Goal: Information Seeking & Learning: Understand process/instructions

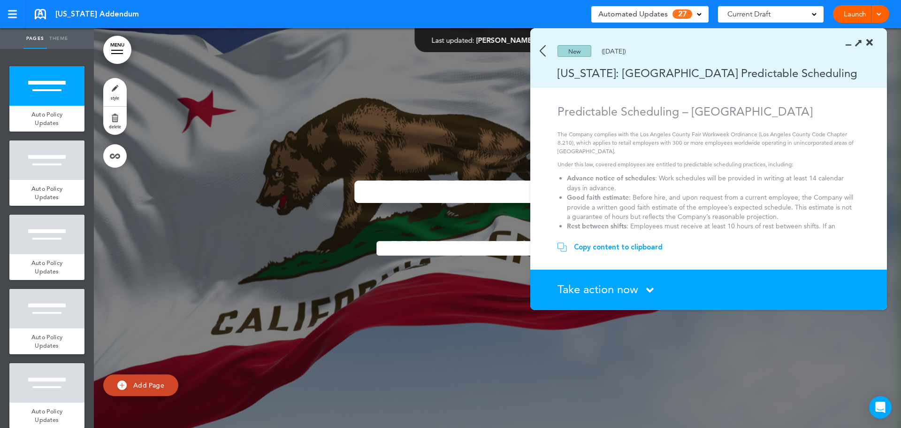
click at [543, 52] on img at bounding box center [543, 51] width 6 height 12
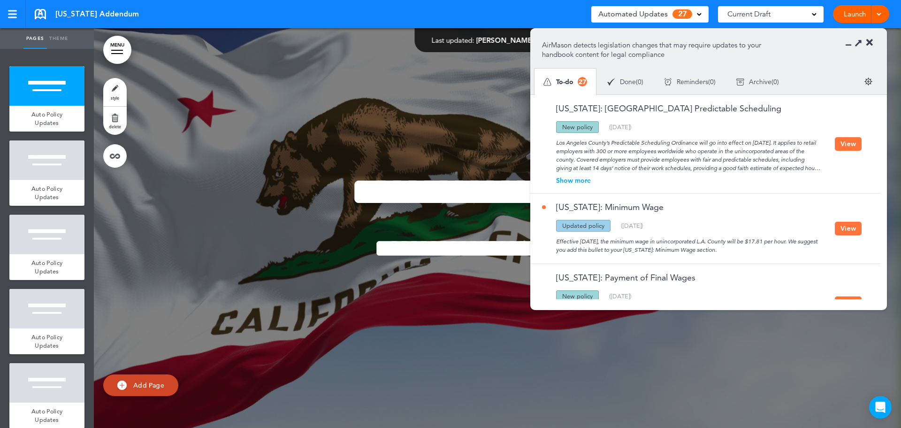
click at [842, 145] on button "View" at bounding box center [848, 144] width 27 height 14
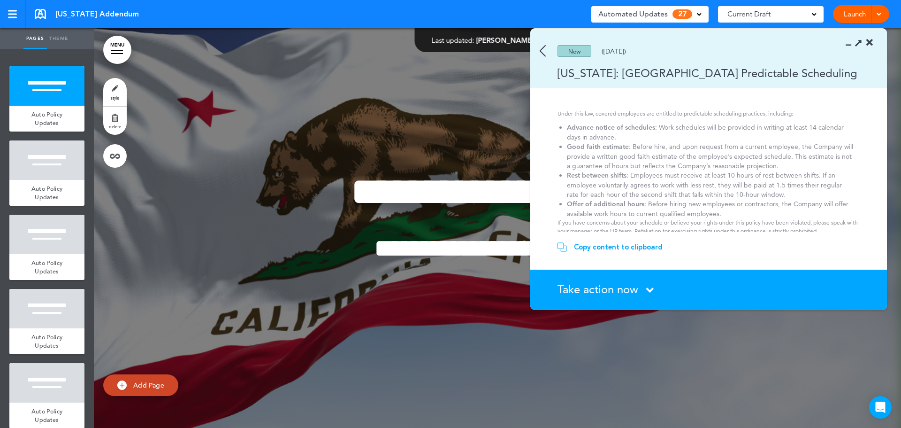
scroll to position [83, 0]
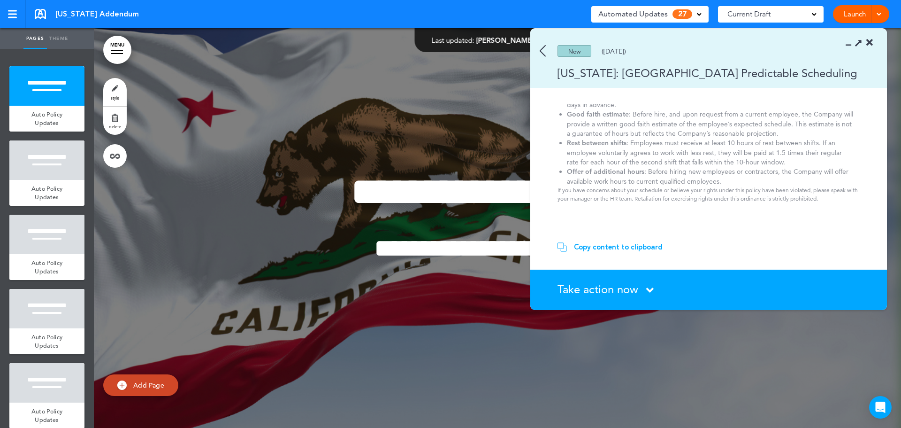
click at [652, 288] on icon at bounding box center [650, 290] width 8 height 12
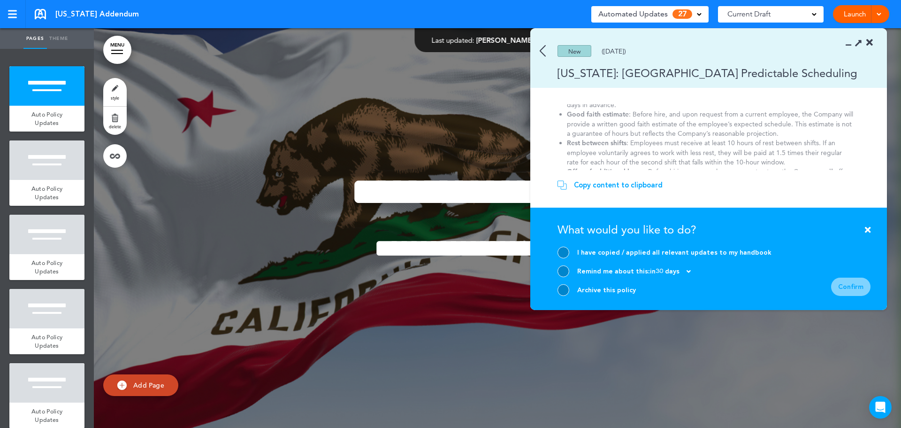
click at [564, 291] on div at bounding box center [564, 290] width 12 height 12
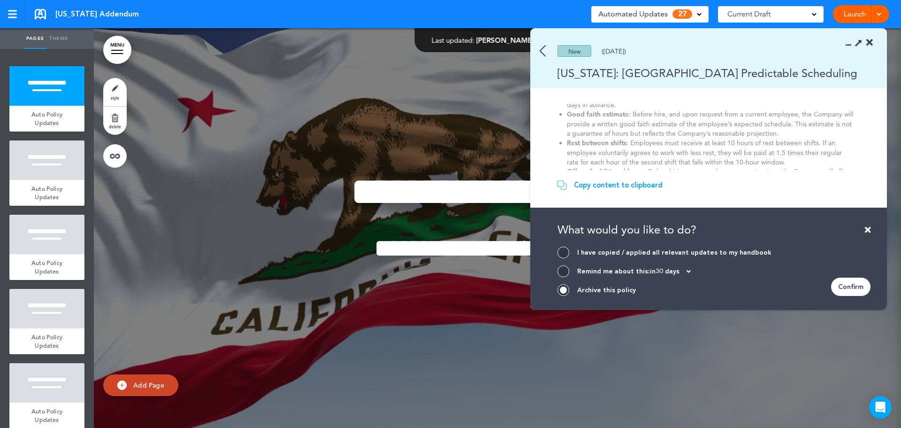
click at [854, 285] on div "Confirm" at bounding box center [850, 286] width 39 height 18
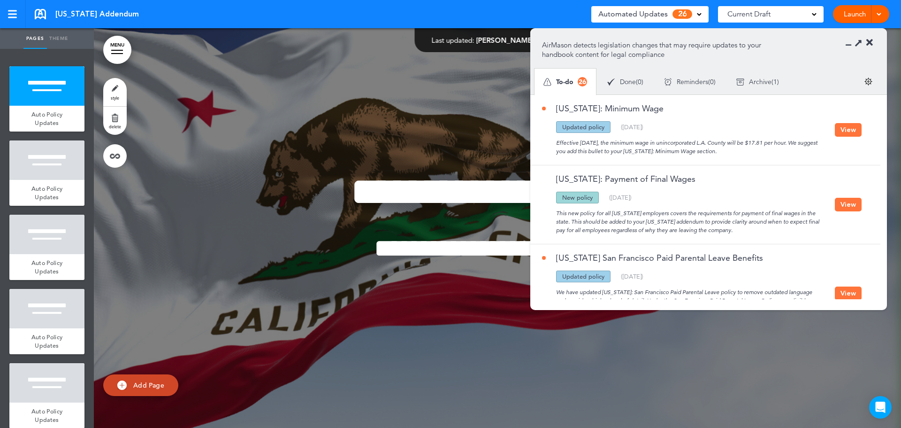
click at [847, 127] on button "View" at bounding box center [848, 130] width 27 height 14
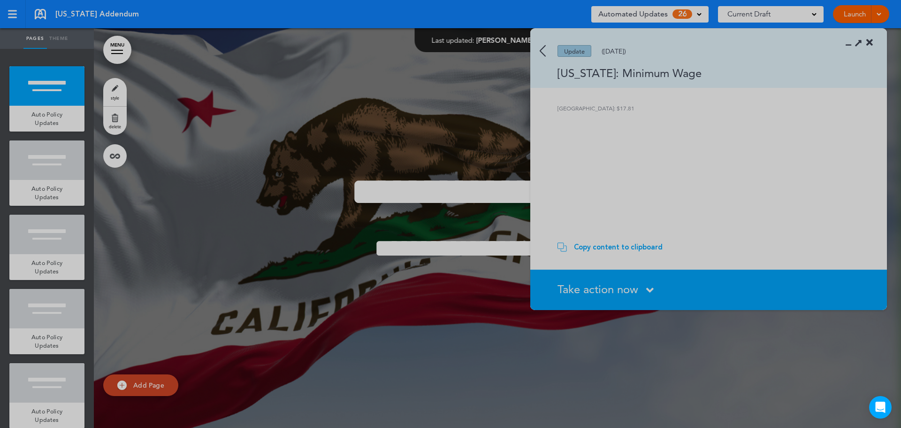
scroll to position [0, 0]
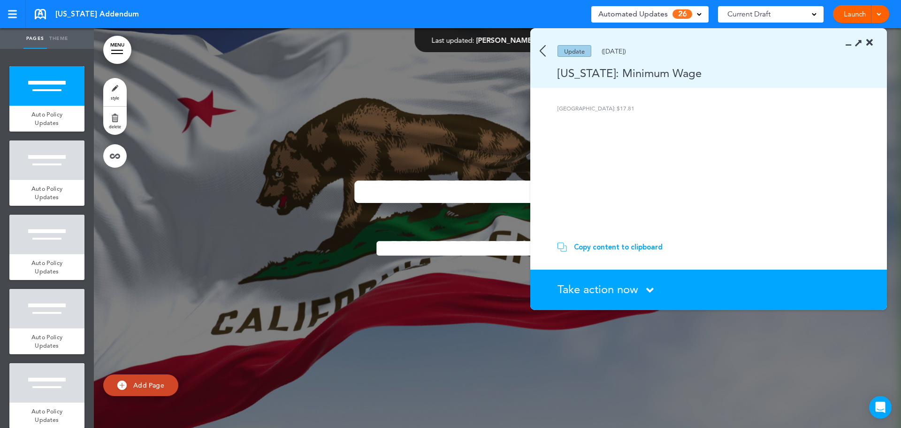
click at [651, 288] on icon at bounding box center [650, 290] width 8 height 12
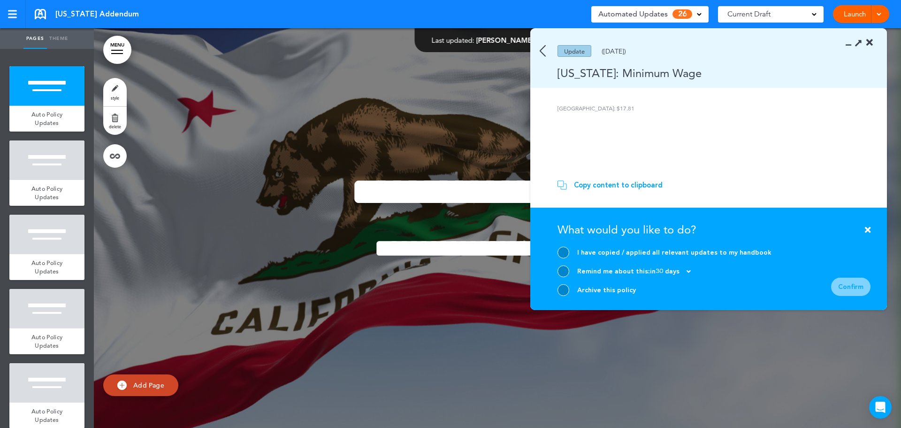
click at [561, 290] on div at bounding box center [564, 290] width 12 height 12
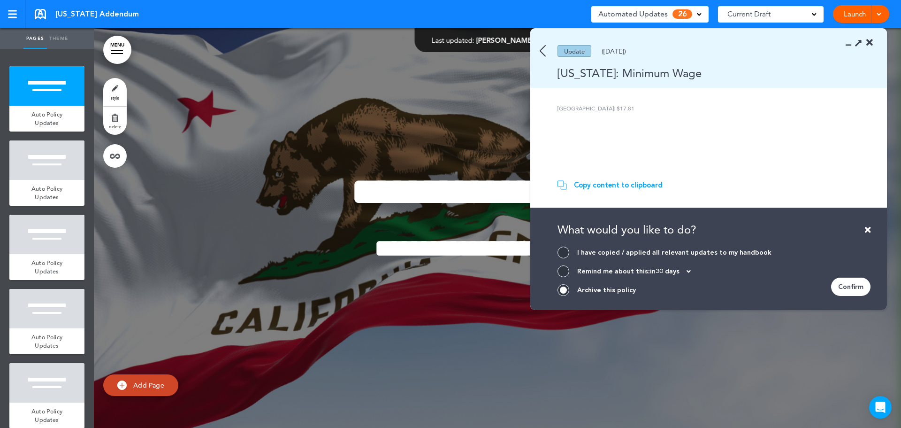
click at [853, 286] on div "Confirm" at bounding box center [850, 286] width 39 height 18
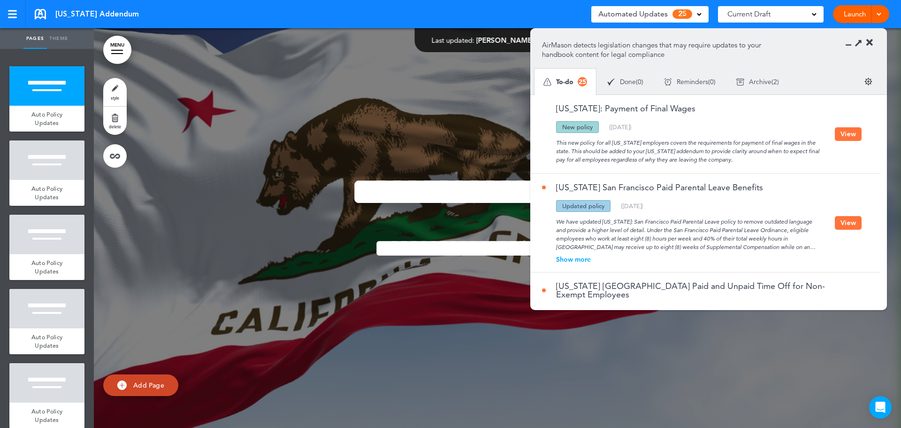
click at [851, 133] on button "View" at bounding box center [848, 134] width 27 height 14
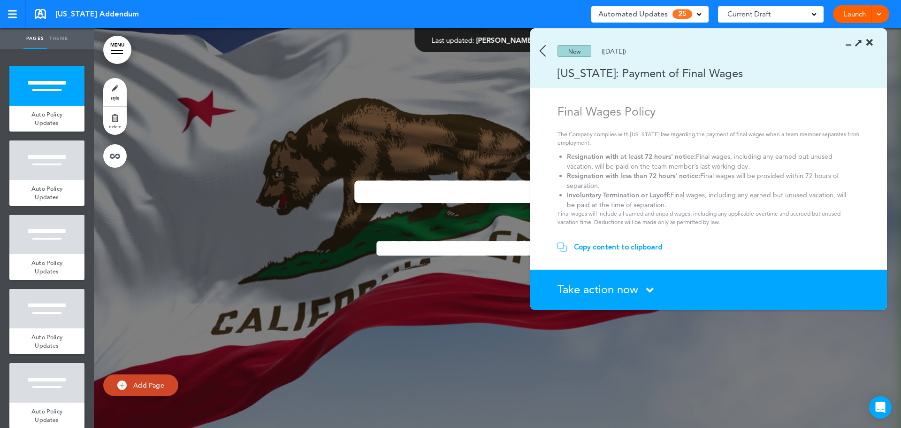
click at [543, 52] on img at bounding box center [543, 51] width 6 height 12
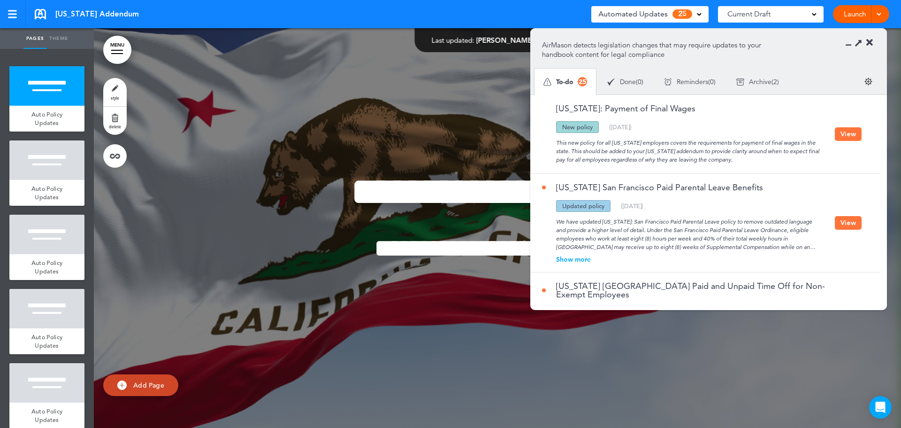
click at [847, 222] on button "View" at bounding box center [848, 223] width 27 height 14
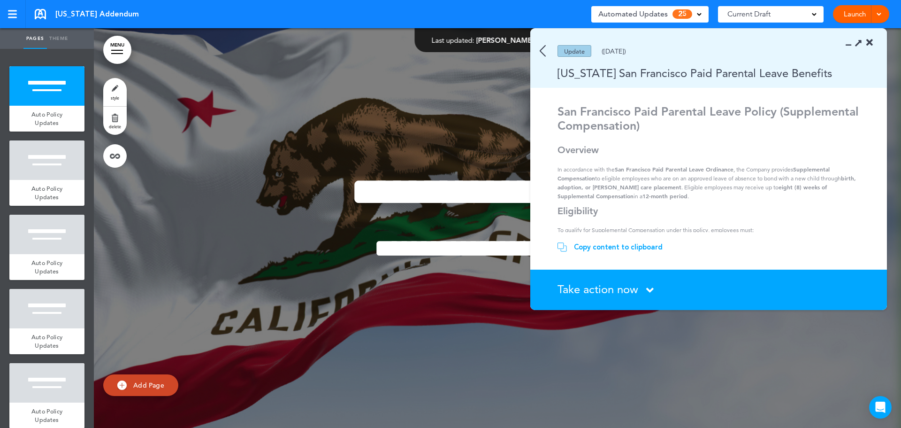
click at [649, 288] on icon at bounding box center [650, 290] width 8 height 12
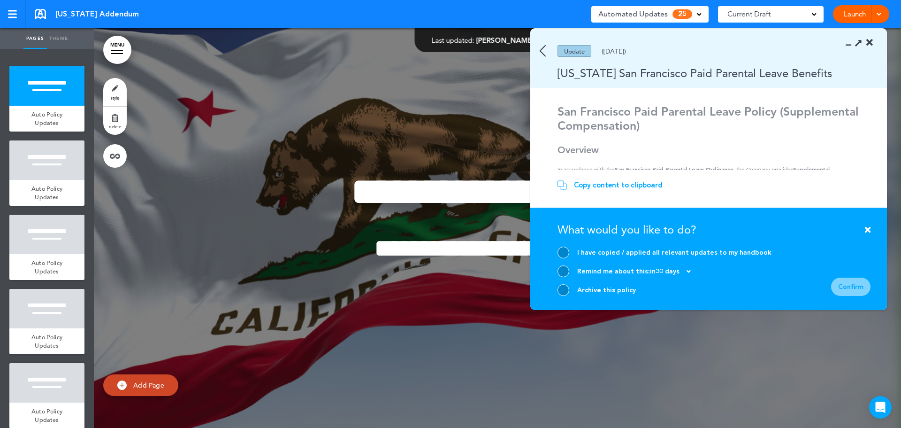
click at [564, 290] on div at bounding box center [564, 290] width 12 height 12
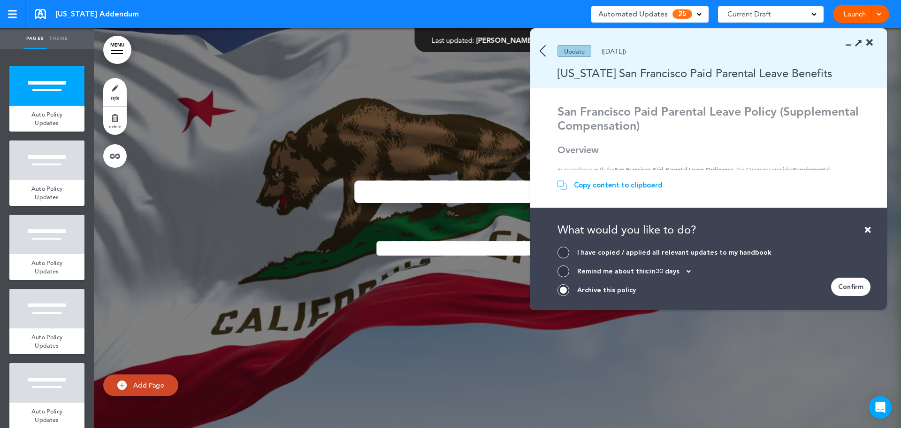
click at [854, 285] on div "Confirm" at bounding box center [850, 286] width 39 height 18
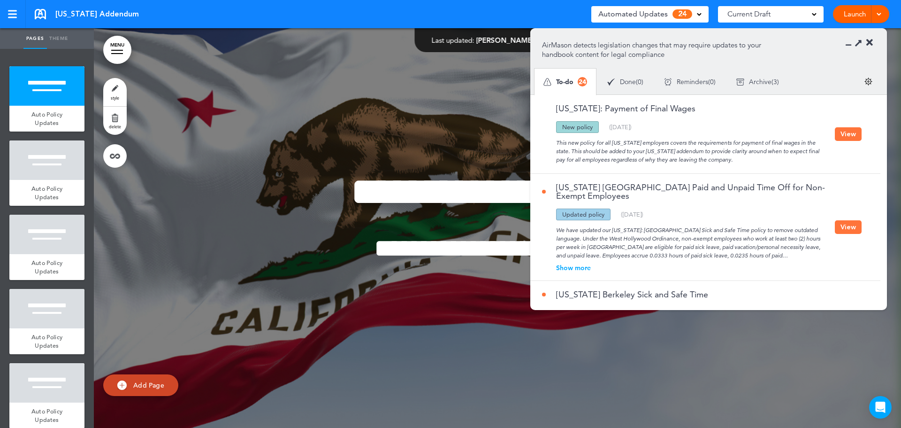
click at [850, 230] on button "View" at bounding box center [848, 227] width 27 height 14
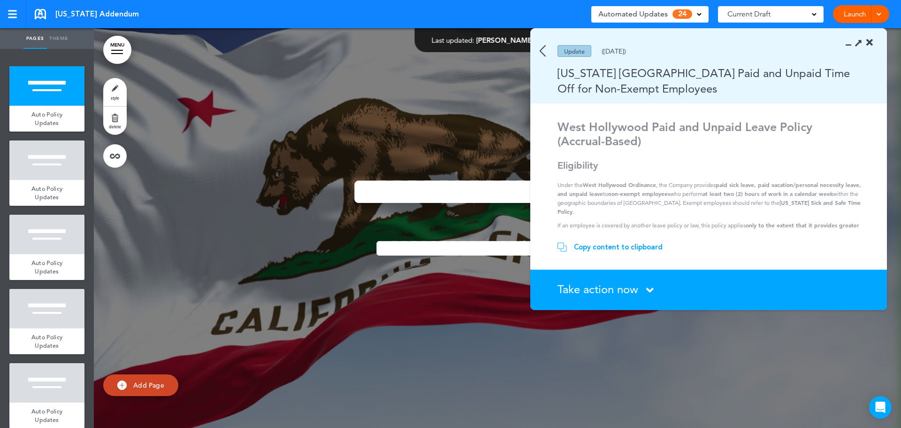
click at [650, 288] on icon at bounding box center [650, 290] width 8 height 12
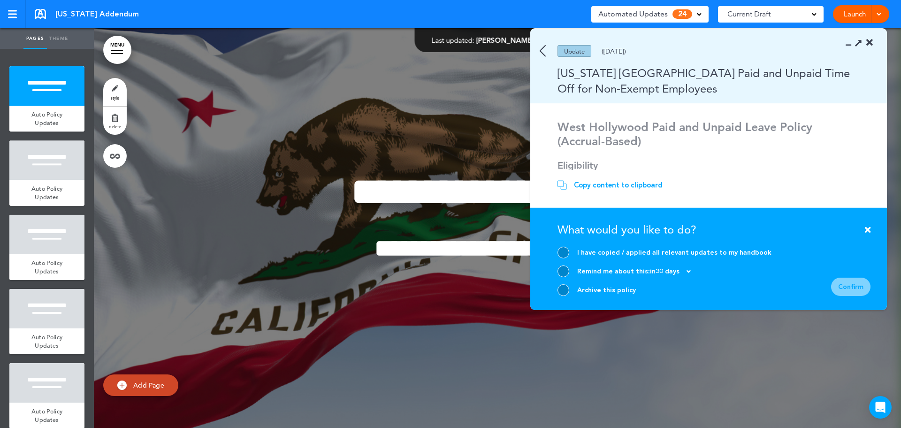
click at [563, 288] on div at bounding box center [564, 290] width 12 height 12
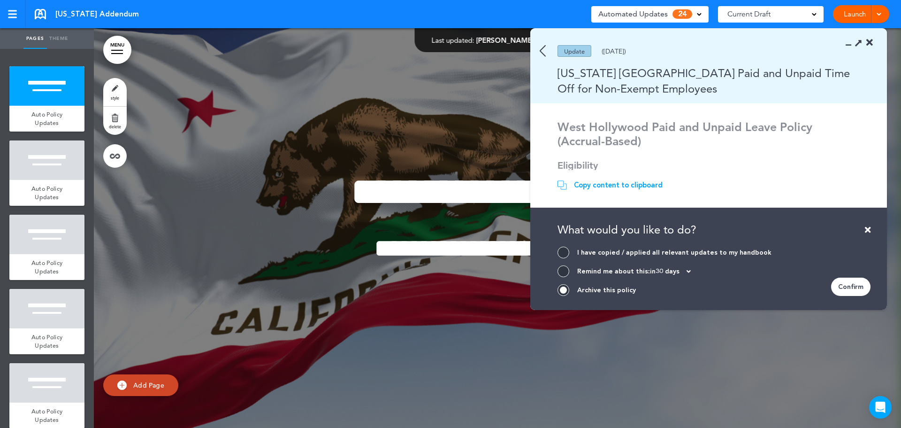
click at [844, 288] on div "Confirm" at bounding box center [850, 286] width 39 height 18
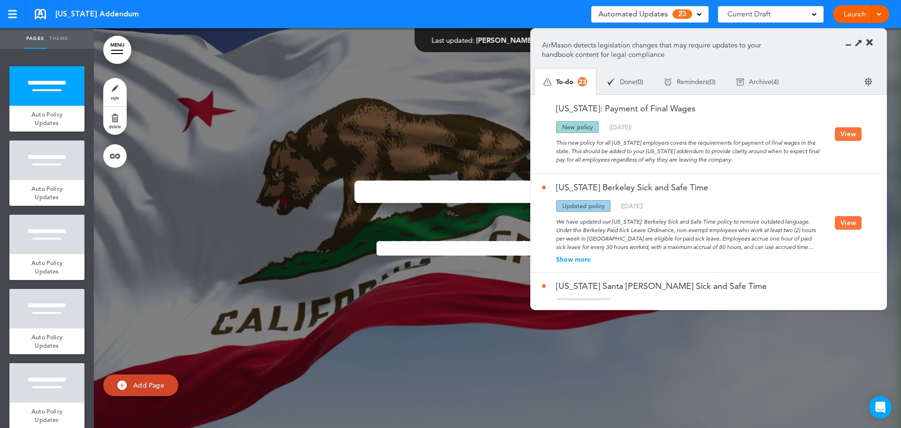
click at [851, 222] on button "View" at bounding box center [848, 223] width 27 height 14
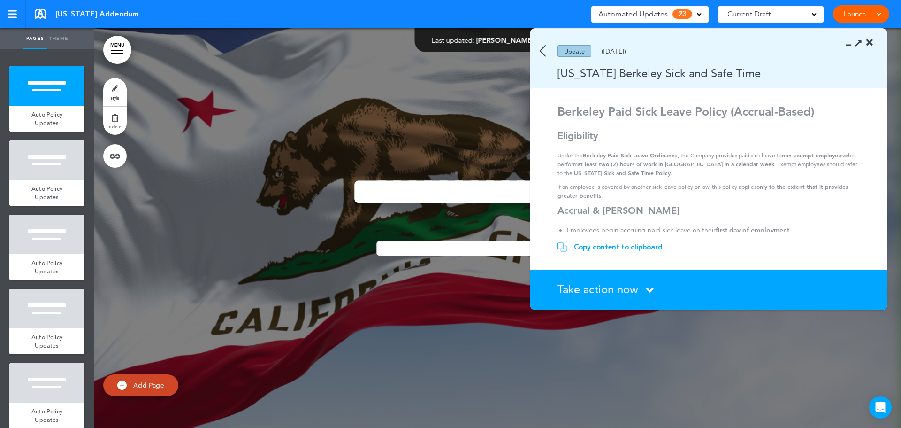
click at [650, 290] on icon at bounding box center [650, 290] width 8 height 12
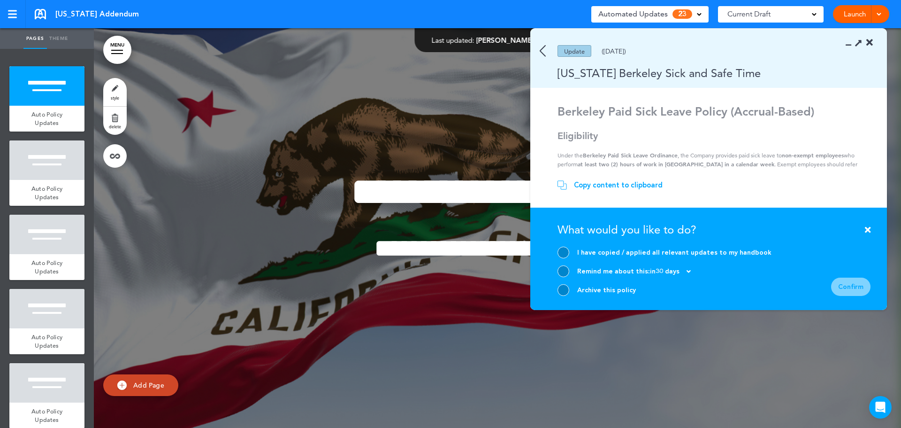
click at [563, 289] on div at bounding box center [564, 290] width 12 height 12
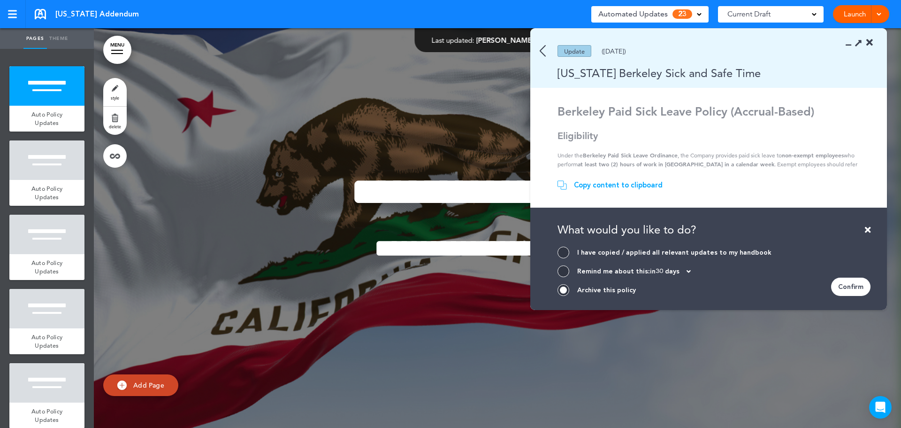
click at [848, 286] on div "Confirm" at bounding box center [850, 286] width 39 height 18
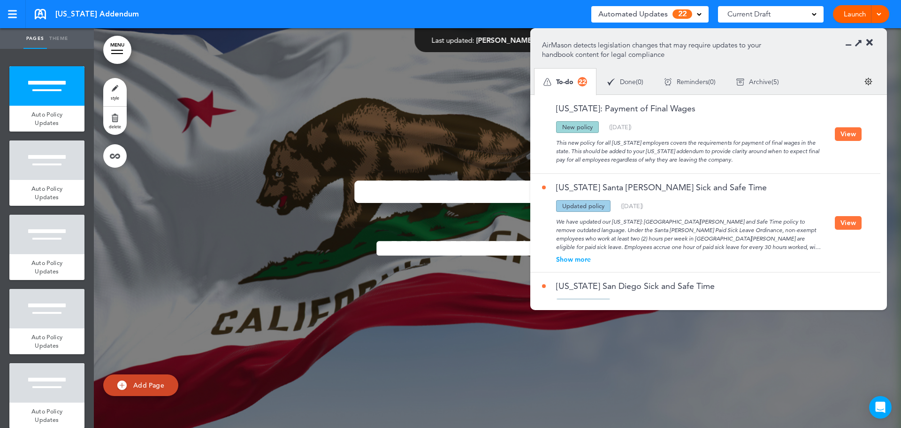
click at [583, 205] on div "Updated policy" at bounding box center [583, 206] width 54 height 12
drag, startPoint x: 583, startPoint y: 205, endPoint x: 688, endPoint y: 234, distance: 109.7
click at [688, 234] on div "We have updated our [US_STATE]: [GEOGRAPHIC_DATA][PERSON_NAME] and Safe Time po…" at bounding box center [688, 231] width 293 height 39
drag, startPoint x: 688, startPoint y: 234, endPoint x: 669, endPoint y: 246, distance: 21.9
click at [669, 246] on div "We have updated our [US_STATE]: [GEOGRAPHIC_DATA][PERSON_NAME] and Safe Time po…" at bounding box center [688, 231] width 293 height 39
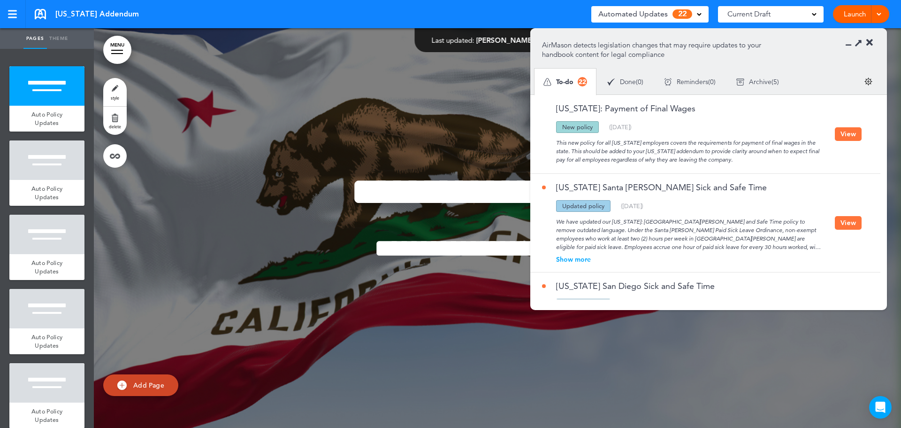
click at [853, 223] on button "View" at bounding box center [848, 223] width 27 height 14
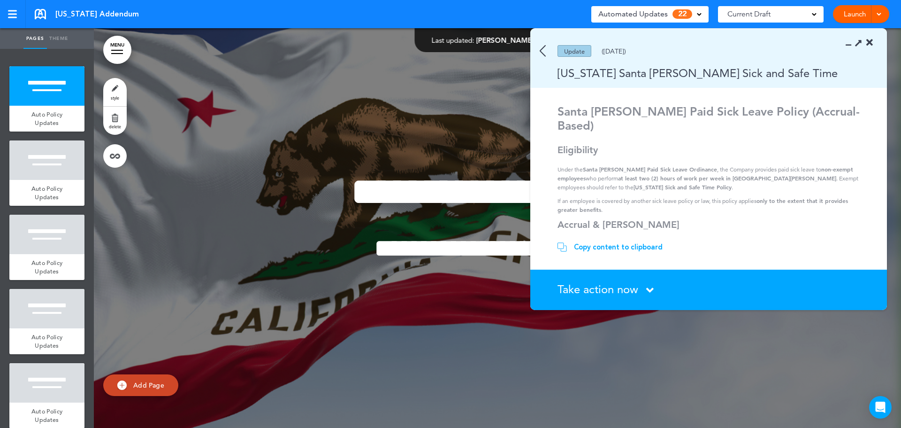
click at [651, 287] on icon at bounding box center [650, 290] width 8 height 12
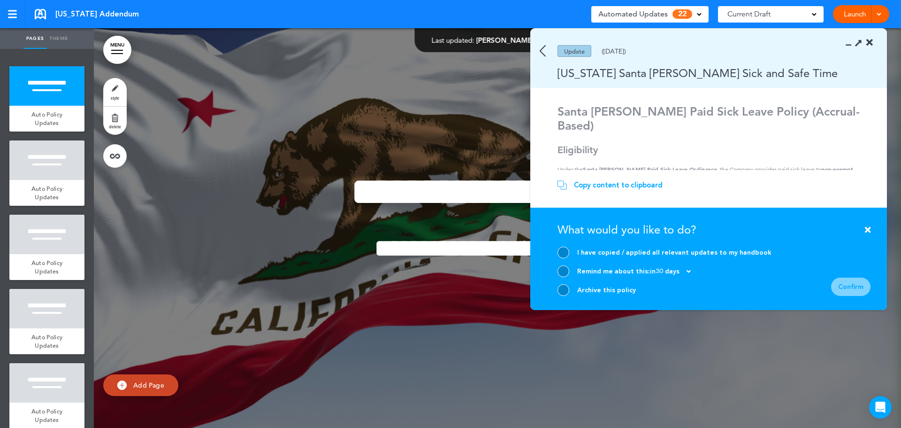
click at [565, 288] on div at bounding box center [564, 290] width 12 height 12
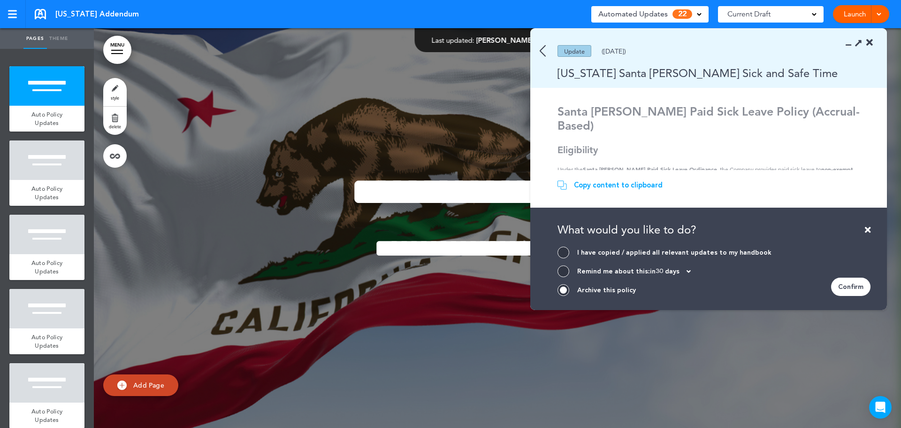
click at [855, 286] on div "Confirm" at bounding box center [850, 286] width 39 height 18
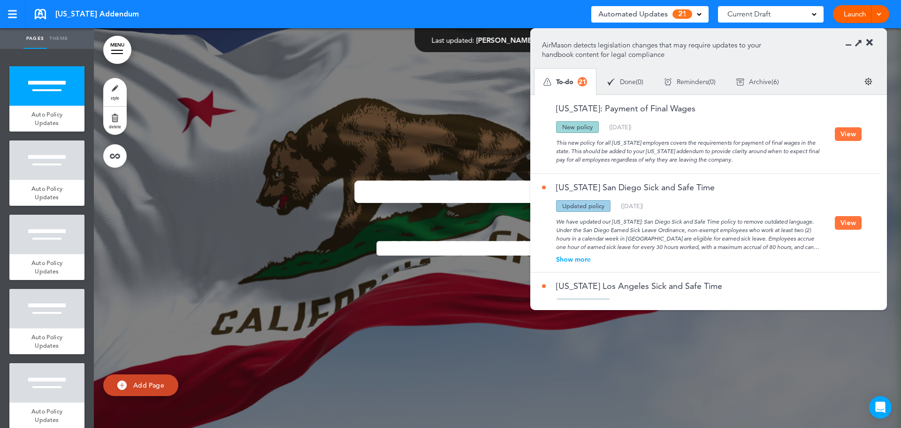
click at [850, 225] on button "View" at bounding box center [848, 223] width 27 height 14
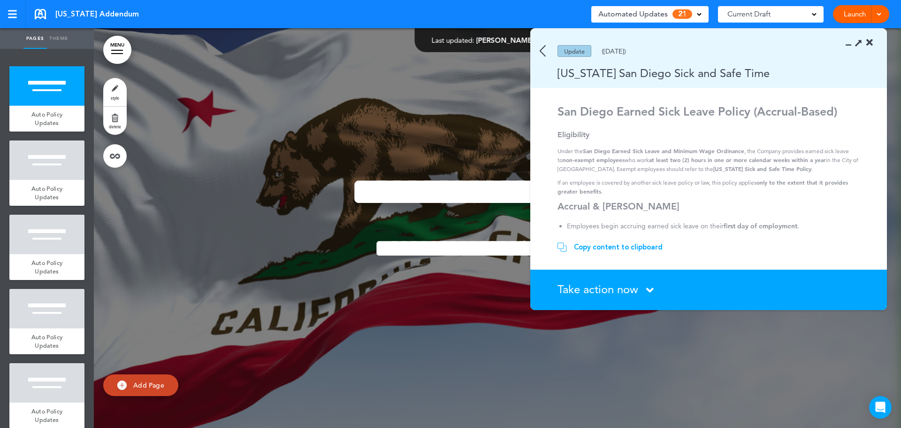
click at [619, 290] on span "Take action now" at bounding box center [598, 289] width 81 height 14
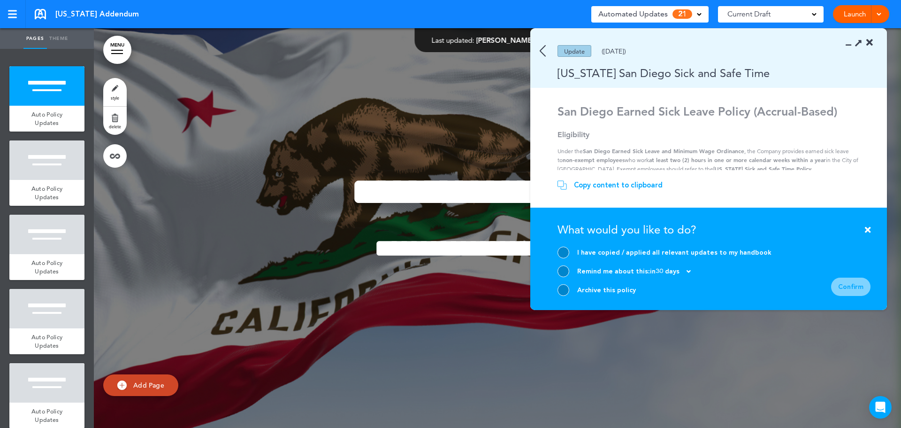
click at [564, 290] on div at bounding box center [564, 290] width 12 height 12
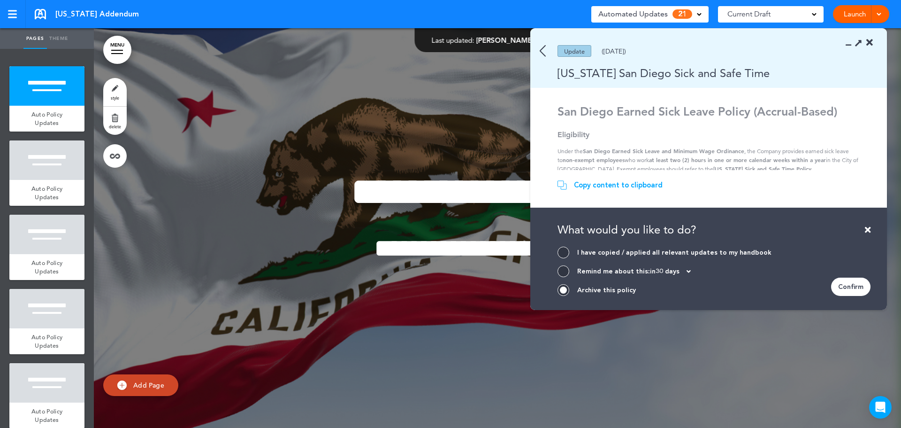
click at [846, 284] on div "Confirm" at bounding box center [850, 286] width 39 height 18
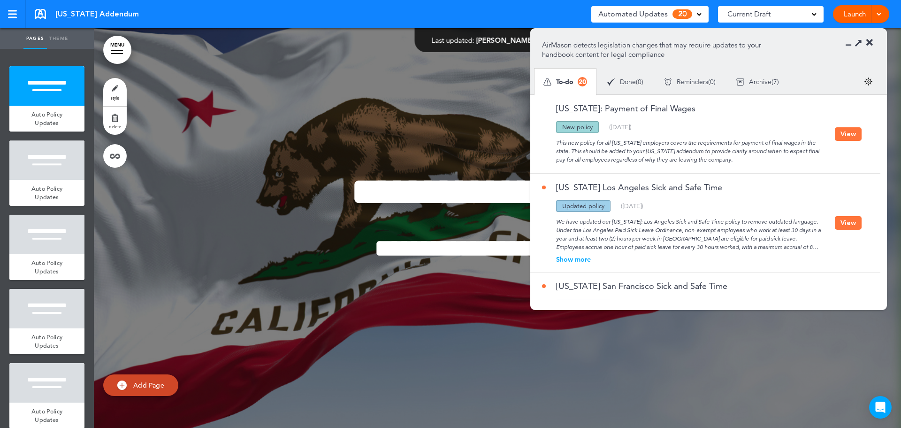
click at [843, 224] on button "View" at bounding box center [848, 223] width 27 height 14
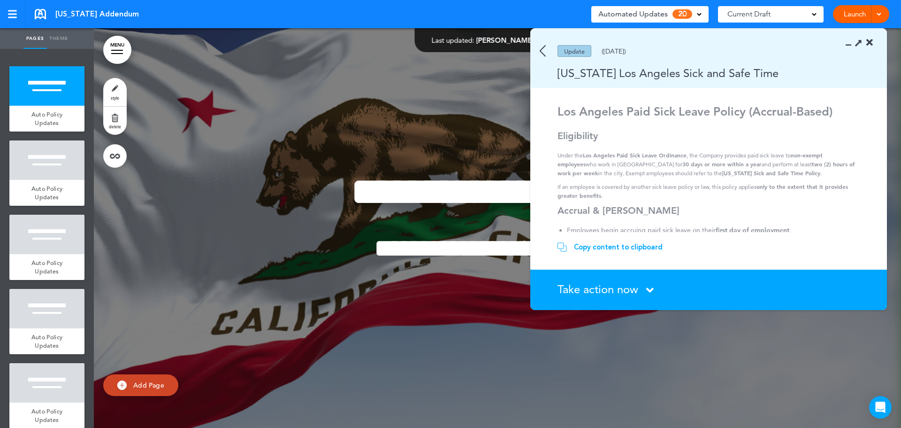
click at [650, 289] on icon at bounding box center [650, 290] width 8 height 12
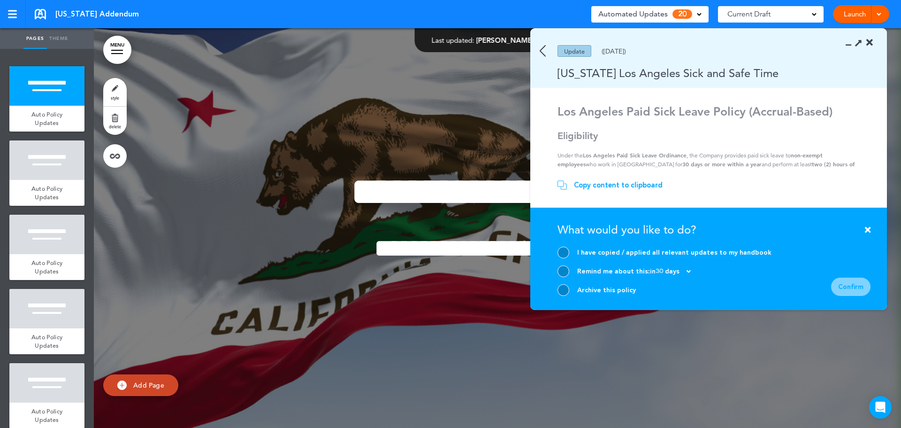
click at [563, 289] on div at bounding box center [564, 290] width 12 height 12
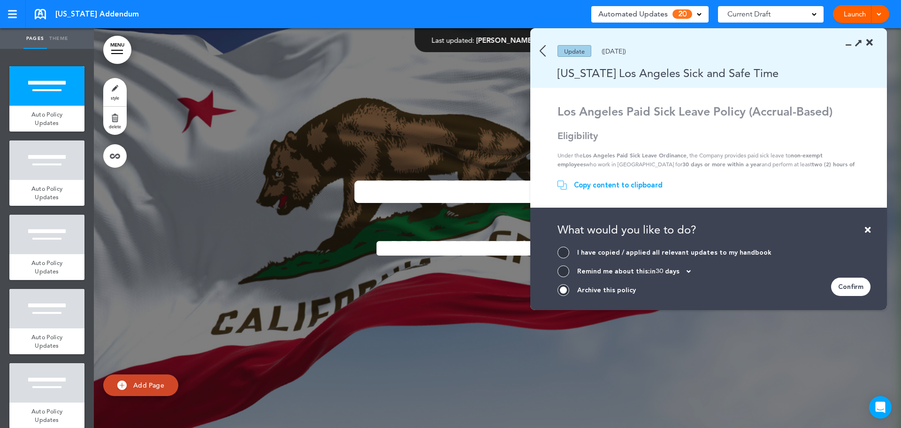
click at [846, 287] on div "Confirm" at bounding box center [850, 286] width 39 height 18
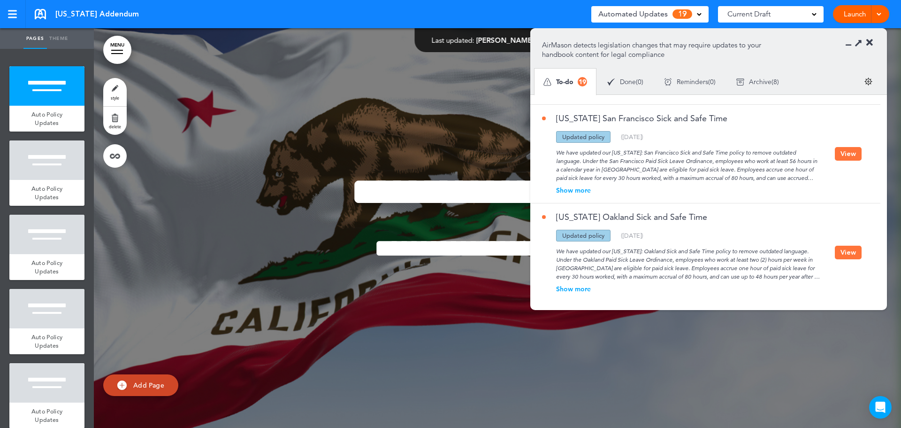
scroll to position [94, 0]
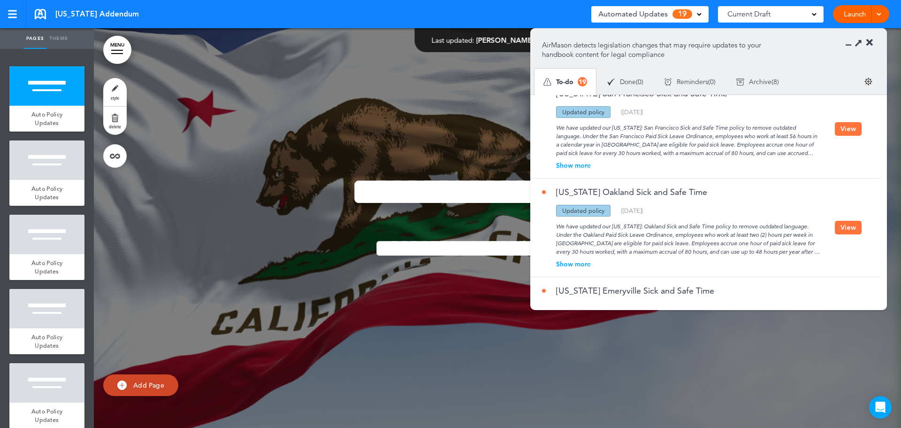
click at [845, 232] on button "View" at bounding box center [848, 228] width 27 height 14
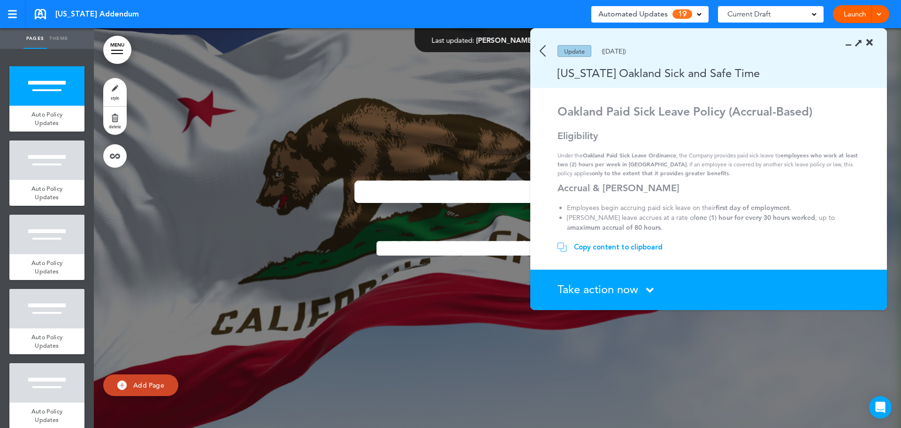
click at [652, 289] on icon at bounding box center [650, 290] width 8 height 12
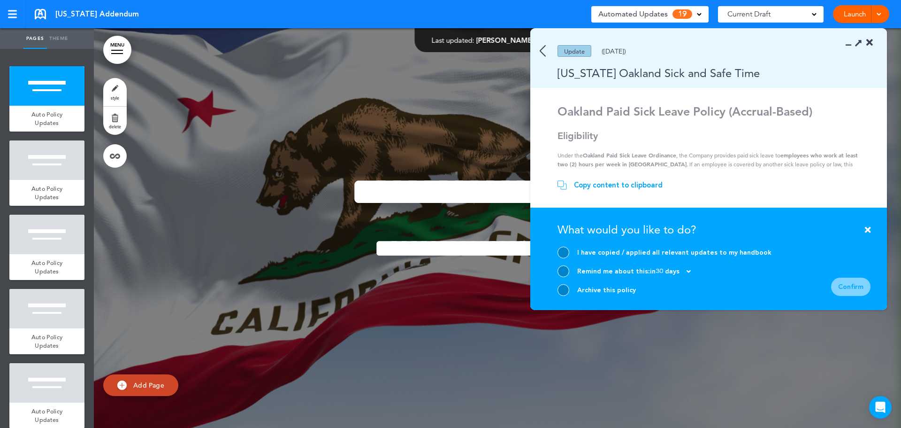
click at [561, 291] on div at bounding box center [564, 290] width 12 height 12
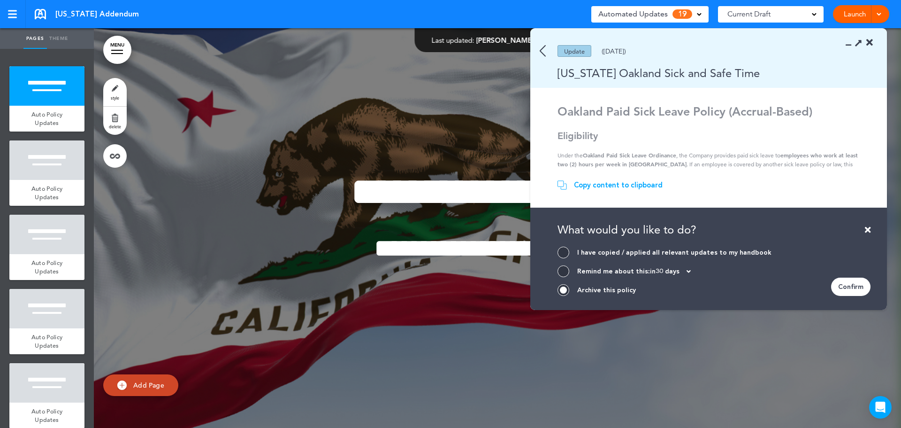
click at [852, 287] on div "Confirm" at bounding box center [850, 286] width 39 height 18
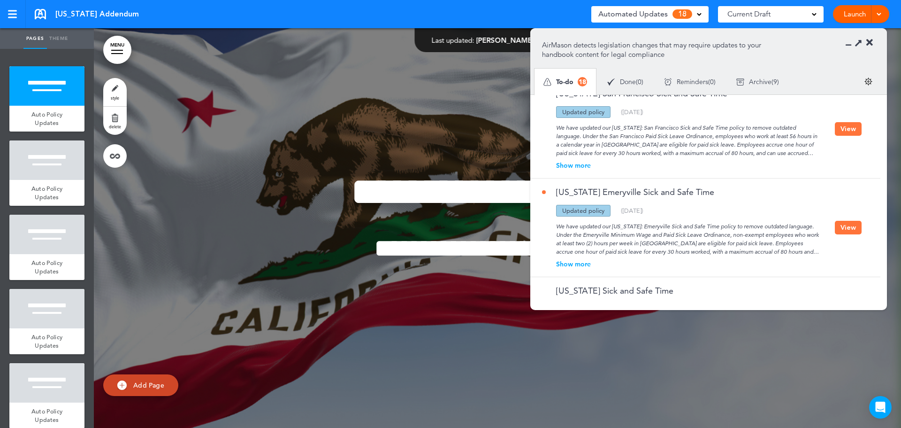
click at [852, 225] on button "View" at bounding box center [848, 228] width 27 height 14
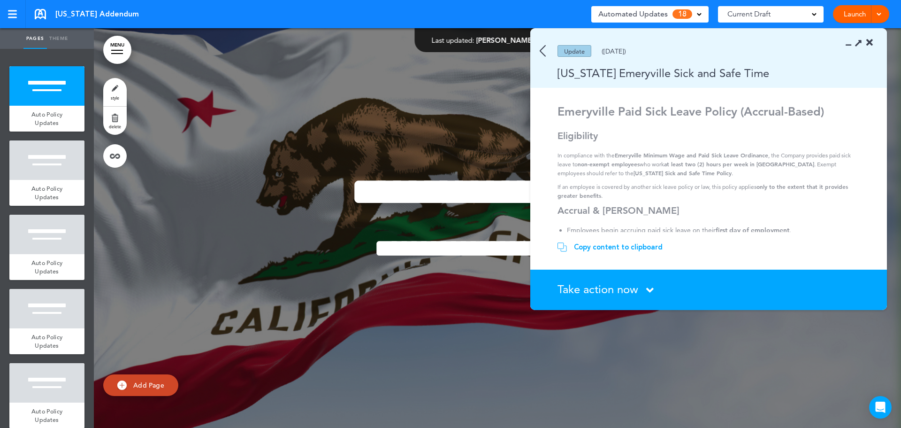
click at [648, 289] on icon at bounding box center [650, 290] width 8 height 12
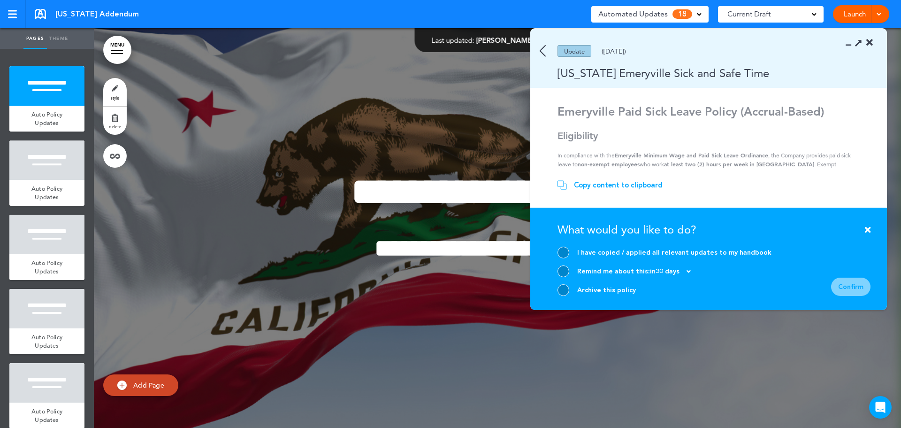
click at [563, 292] on div at bounding box center [564, 290] width 12 height 12
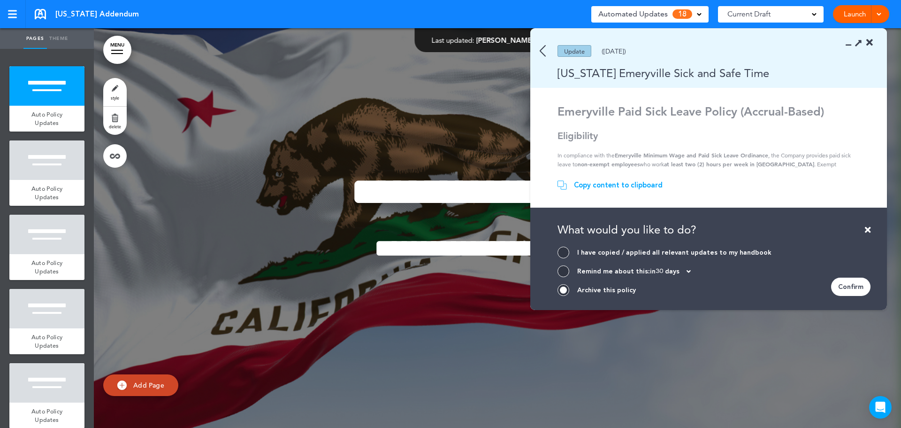
click at [847, 287] on div "Confirm" at bounding box center [850, 286] width 39 height 18
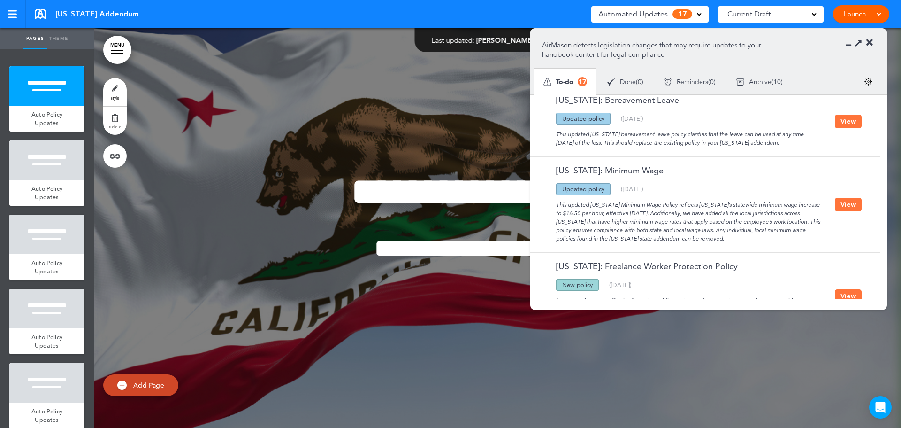
scroll to position [376, 0]
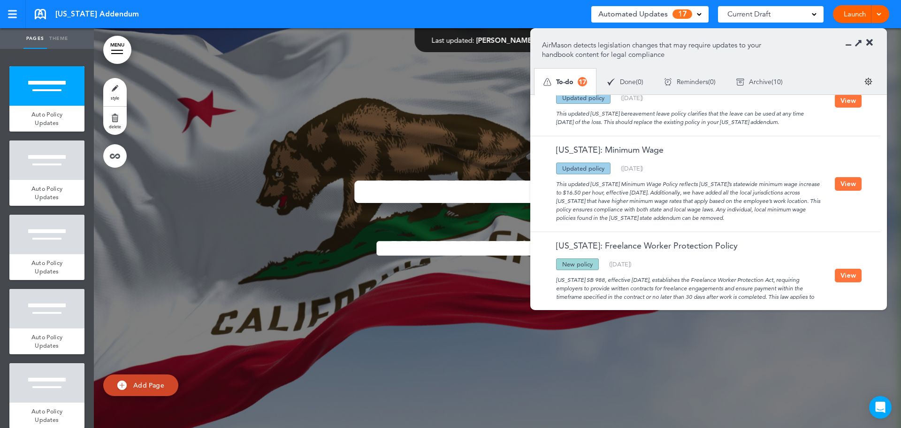
click at [846, 184] on button "View" at bounding box center [848, 184] width 27 height 14
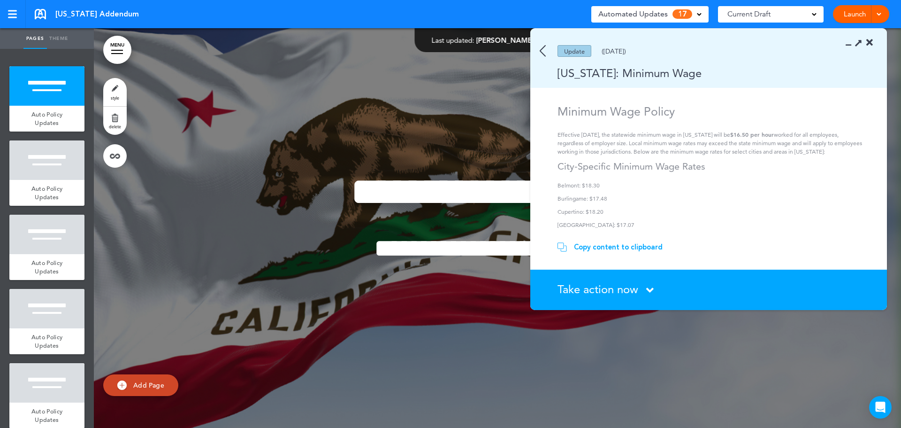
click at [649, 290] on icon at bounding box center [650, 290] width 8 height 12
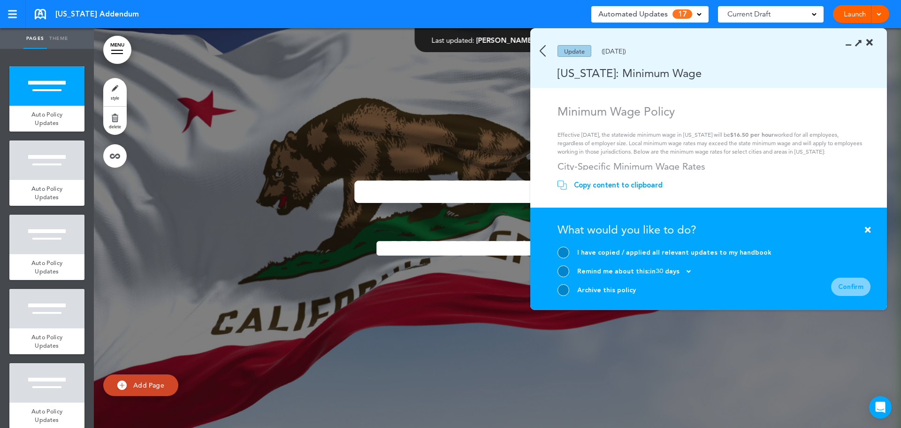
click at [560, 290] on div at bounding box center [564, 290] width 12 height 12
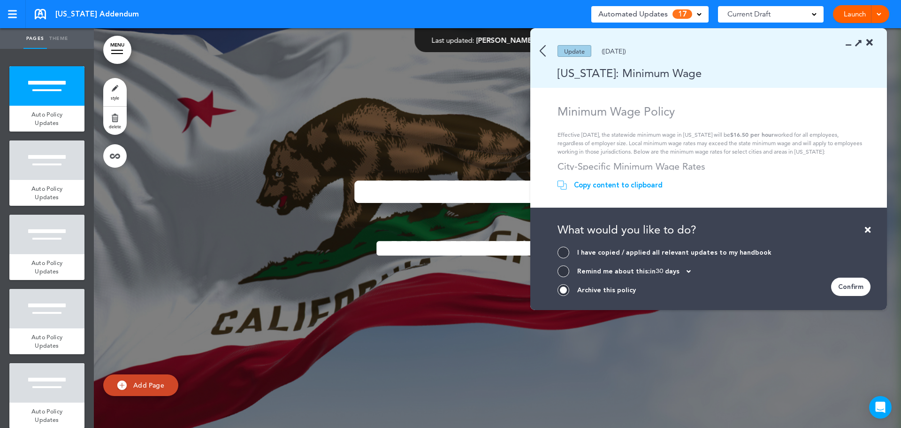
click at [857, 287] on div "Confirm" at bounding box center [850, 286] width 39 height 18
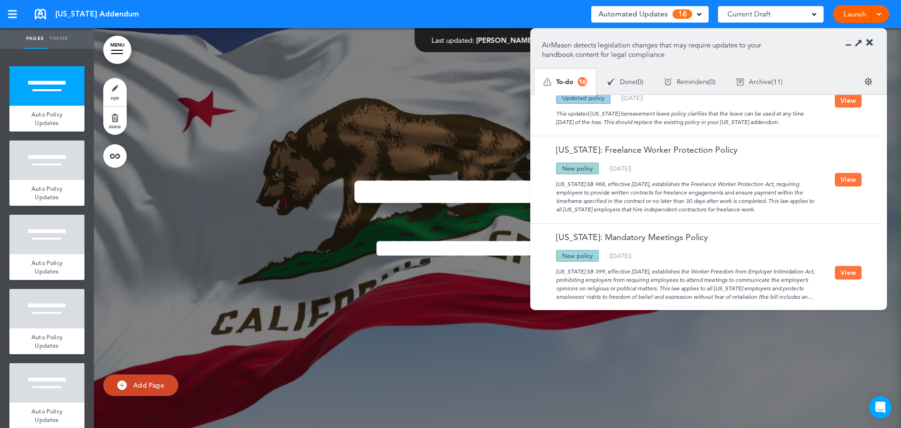
click at [847, 180] on button "View" at bounding box center [848, 180] width 27 height 14
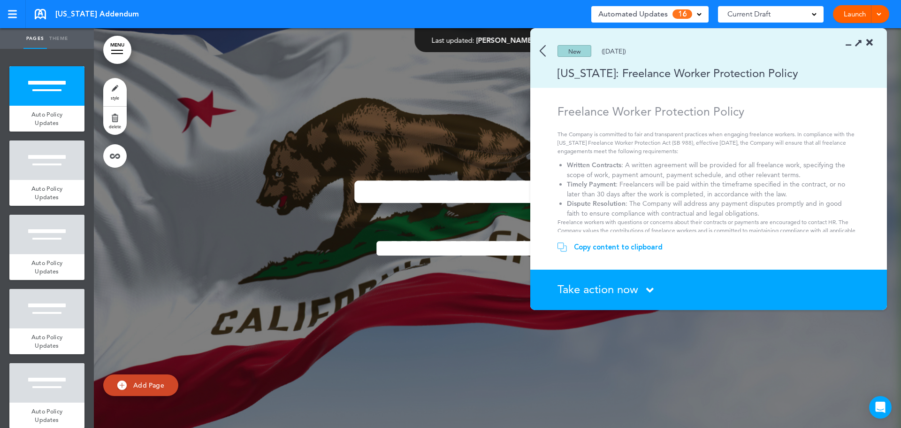
click at [651, 289] on icon at bounding box center [650, 290] width 8 height 12
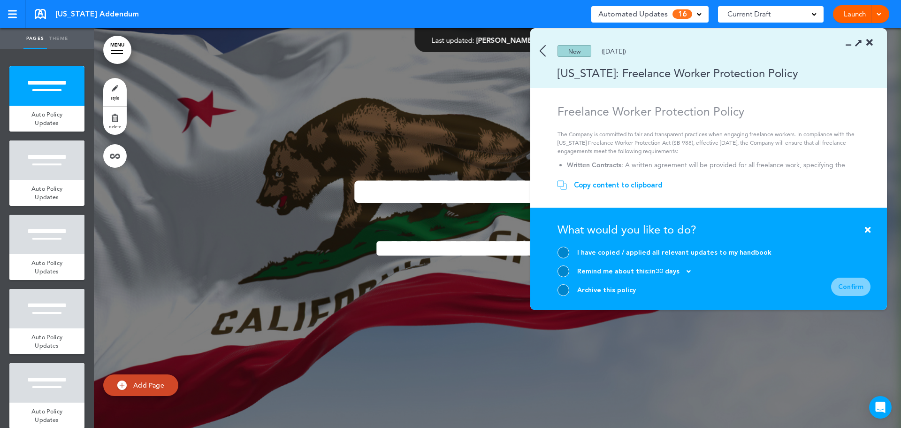
click at [563, 293] on div at bounding box center [564, 290] width 12 height 12
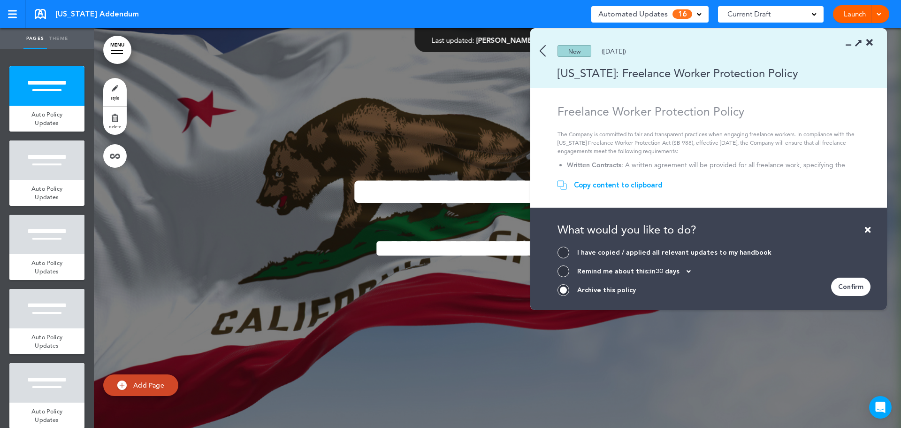
click at [849, 285] on div "Confirm" at bounding box center [850, 286] width 39 height 18
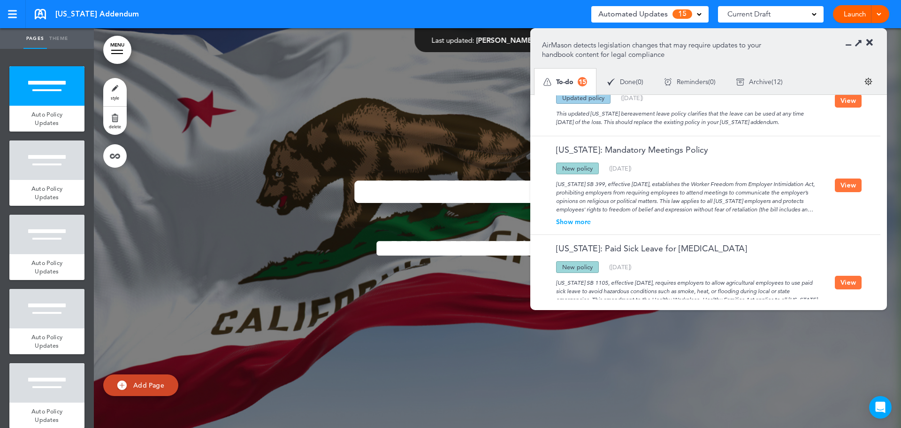
click at [840, 283] on button "View" at bounding box center [848, 283] width 27 height 14
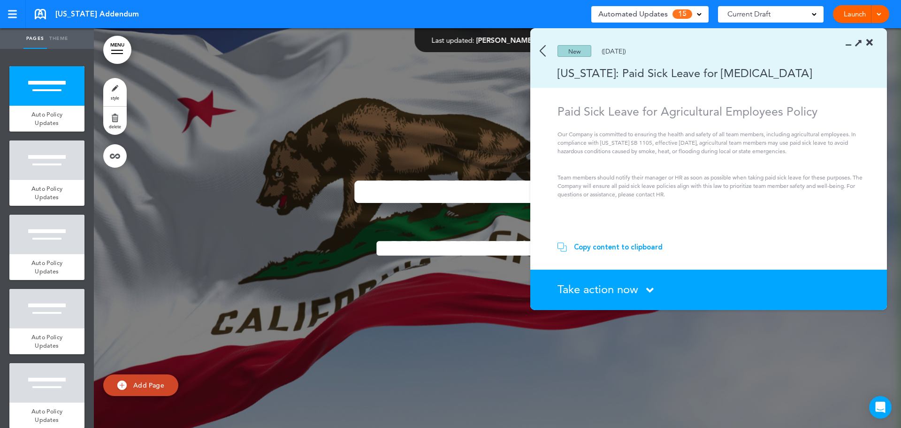
click at [614, 294] on span "Take action now" at bounding box center [598, 289] width 81 height 14
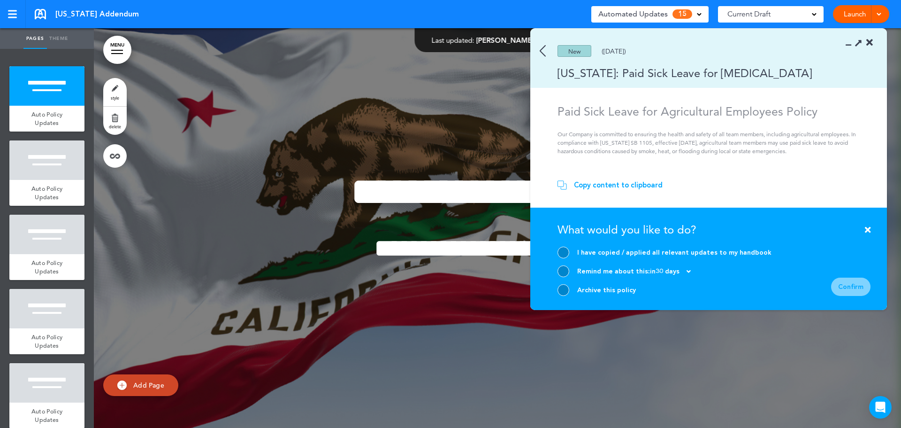
click at [563, 290] on div at bounding box center [564, 290] width 12 height 12
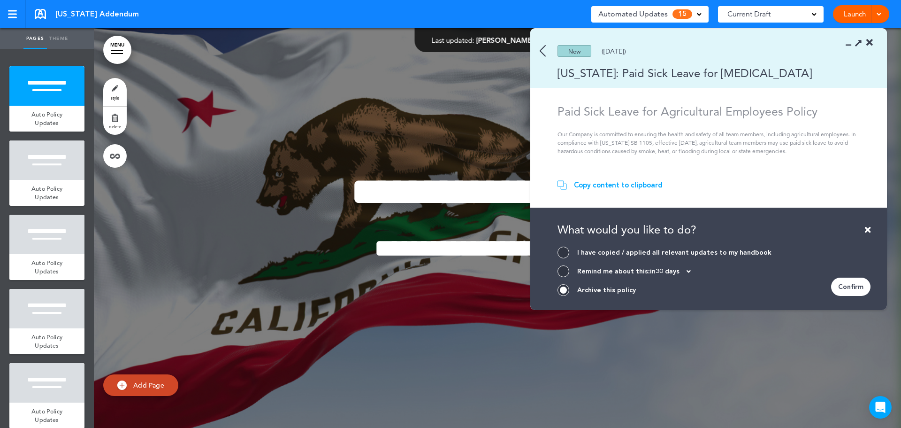
click at [850, 285] on div "Confirm" at bounding box center [850, 286] width 39 height 18
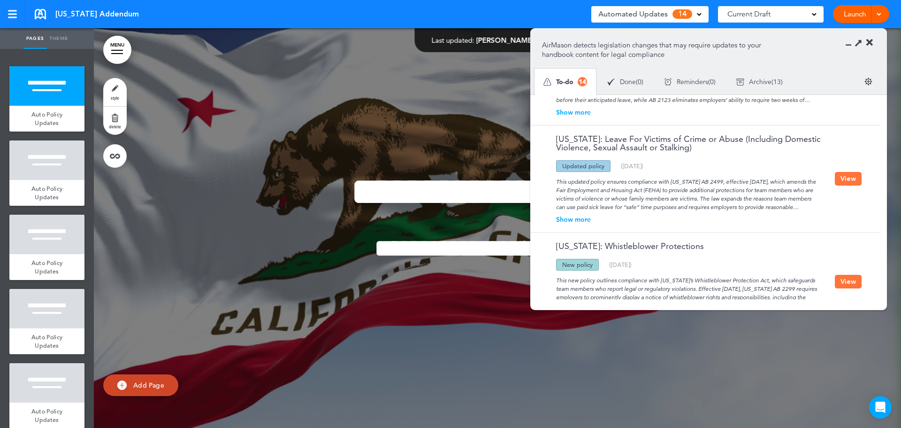
scroll to position [704, 0]
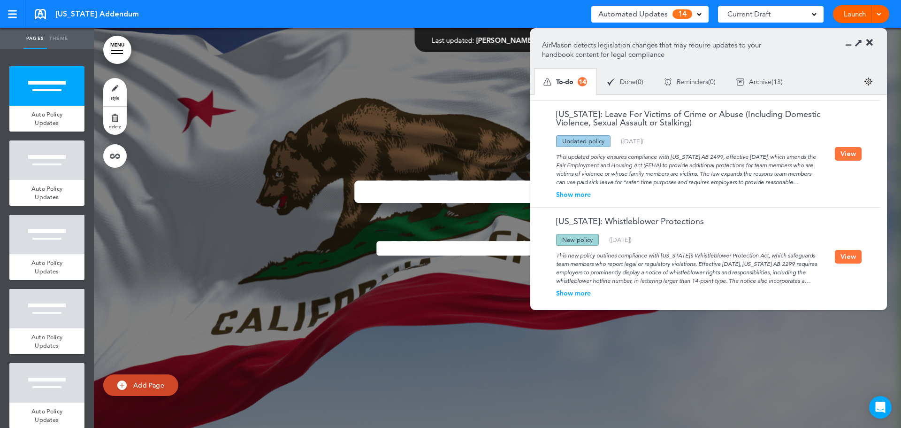
click at [844, 153] on button "View" at bounding box center [848, 154] width 27 height 14
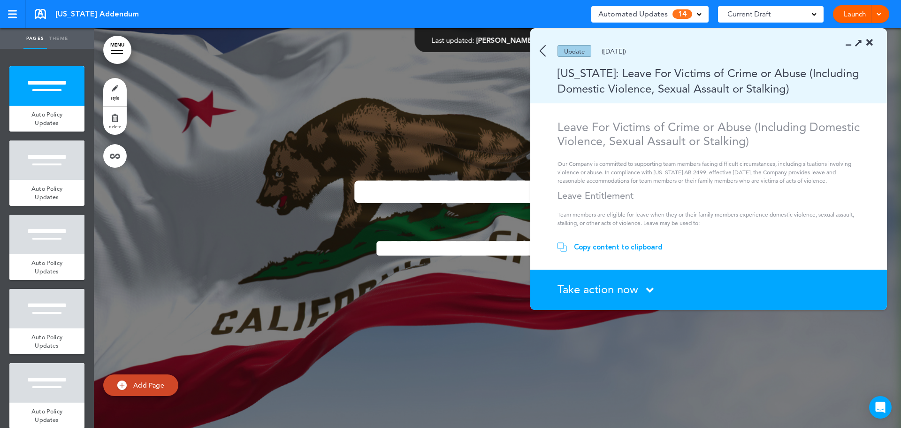
click at [542, 49] on img at bounding box center [543, 51] width 6 height 12
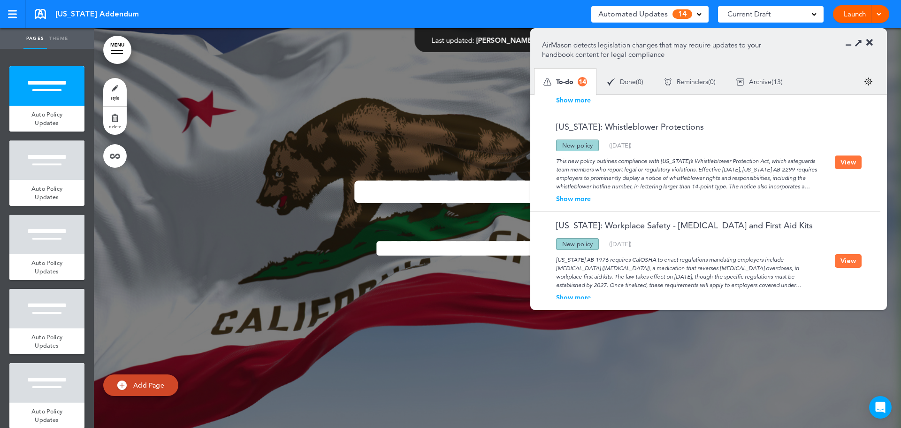
scroll to position [798, 0]
click at [849, 260] on button "View" at bounding box center [848, 261] width 27 height 14
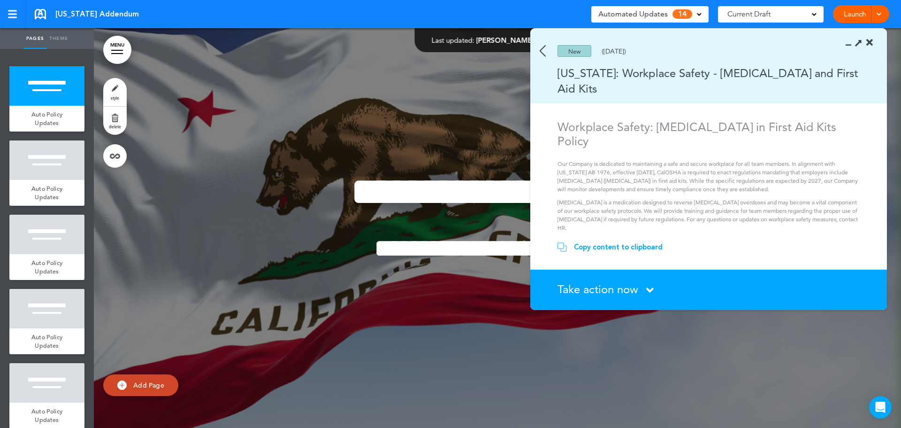
click at [648, 290] on icon at bounding box center [650, 290] width 8 height 12
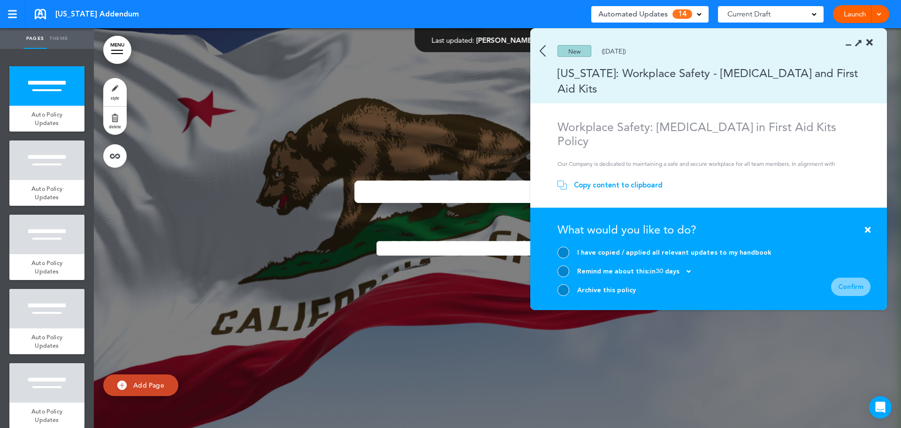
click at [563, 286] on div at bounding box center [564, 290] width 12 height 12
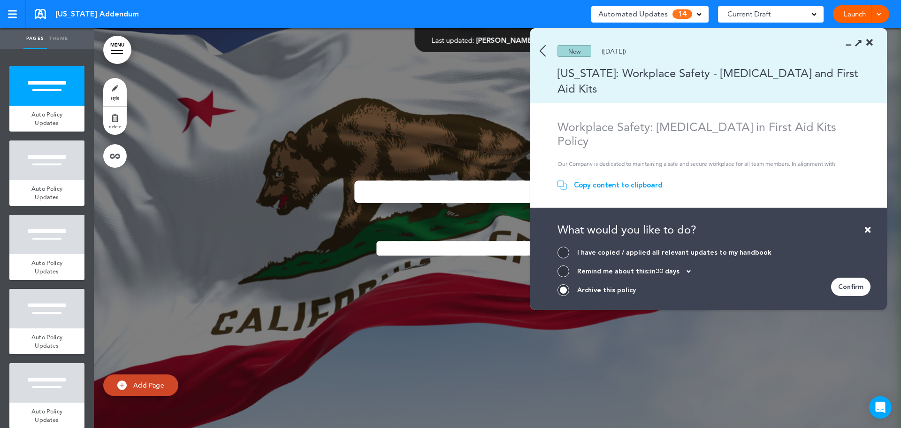
click at [852, 288] on div "Confirm" at bounding box center [850, 286] width 39 height 18
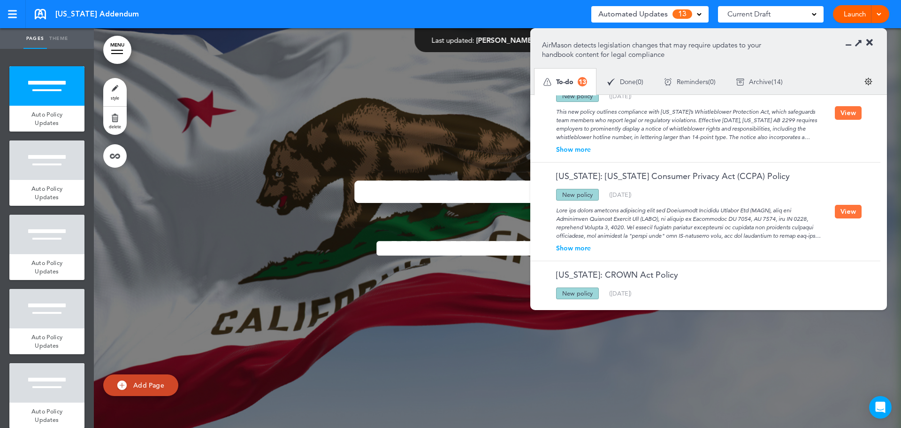
scroll to position [892, 0]
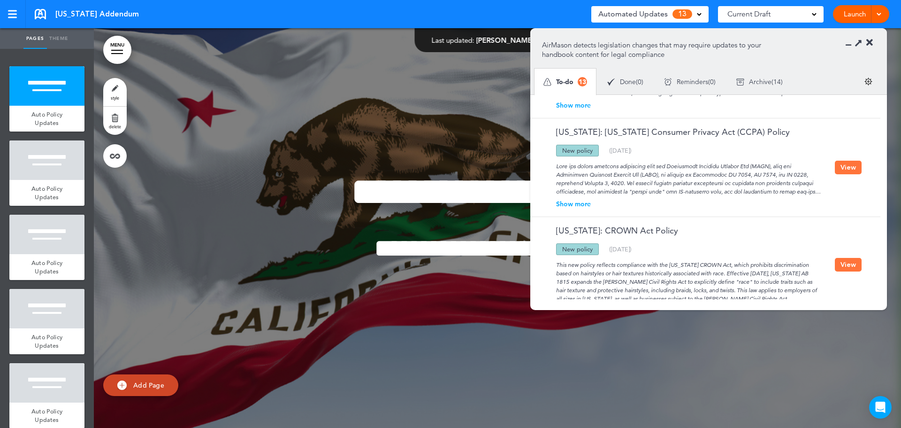
click at [573, 205] on div "Show more" at bounding box center [688, 203] width 293 height 7
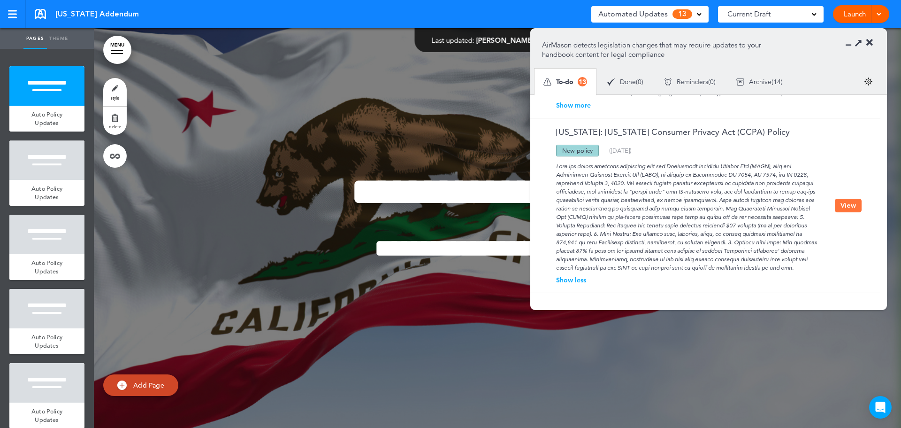
click at [830, 131] on div "[US_STATE]: [US_STATE] Consumer Privacy Act (CCPA) Policy" at bounding box center [688, 136] width 293 height 17
click at [841, 203] on button "View" at bounding box center [848, 206] width 27 height 14
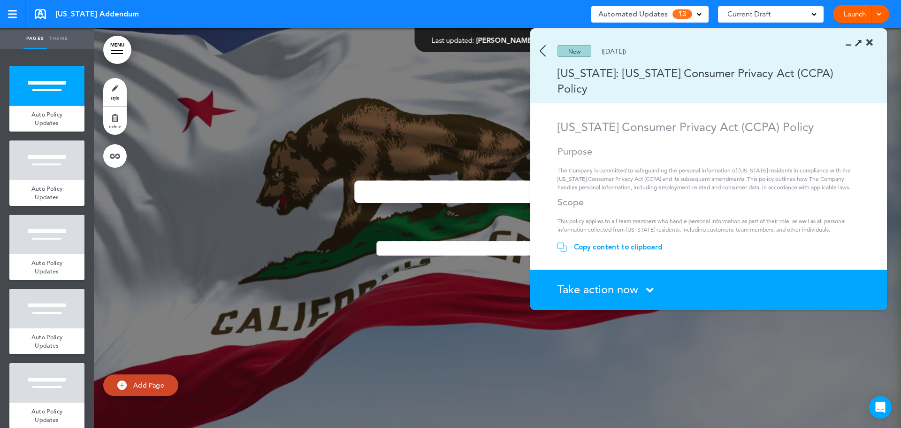
click at [621, 286] on span "Take action now" at bounding box center [598, 289] width 81 height 14
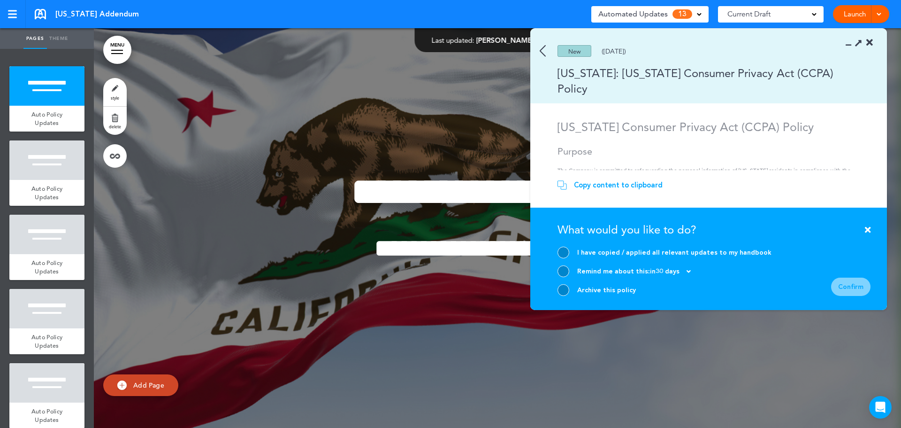
click at [561, 288] on div at bounding box center [564, 290] width 12 height 12
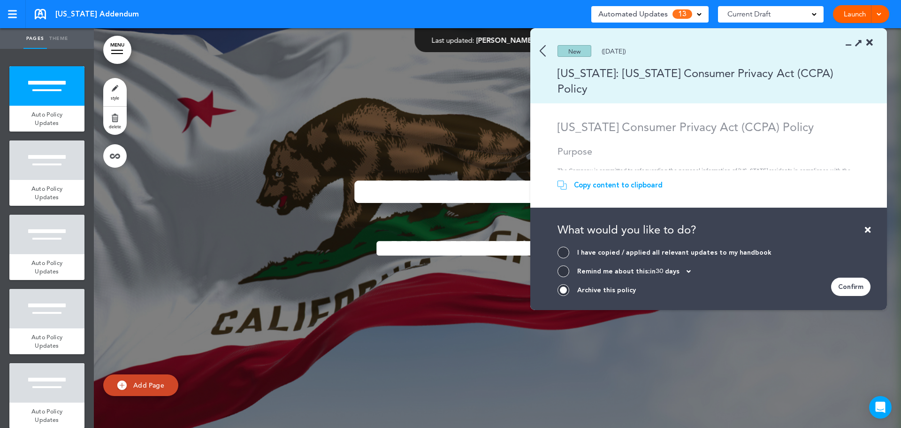
click at [856, 288] on div "Confirm" at bounding box center [850, 286] width 39 height 18
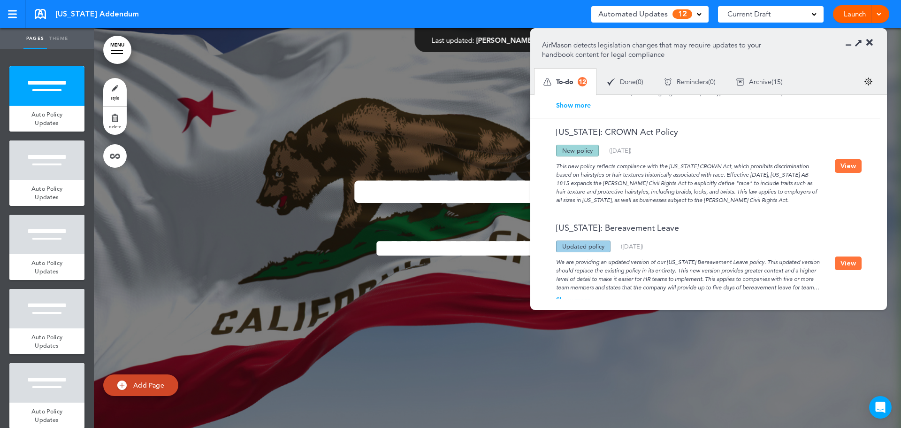
click at [849, 166] on button "View" at bounding box center [848, 166] width 27 height 14
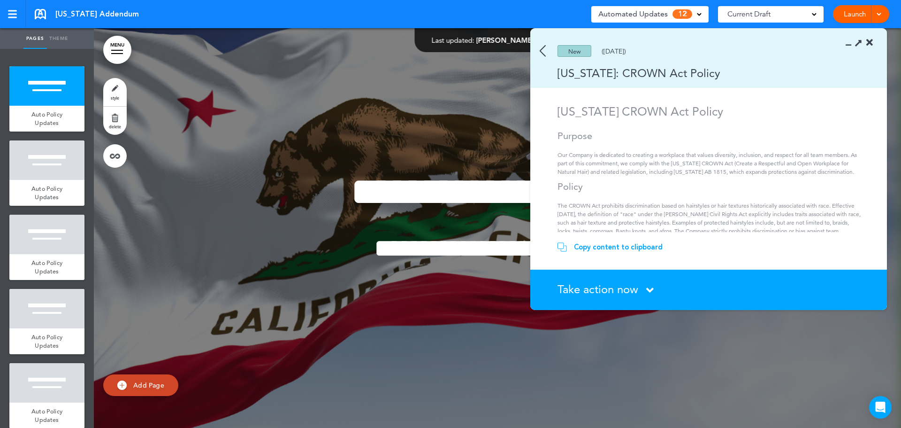
click at [653, 286] on icon at bounding box center [650, 290] width 8 height 12
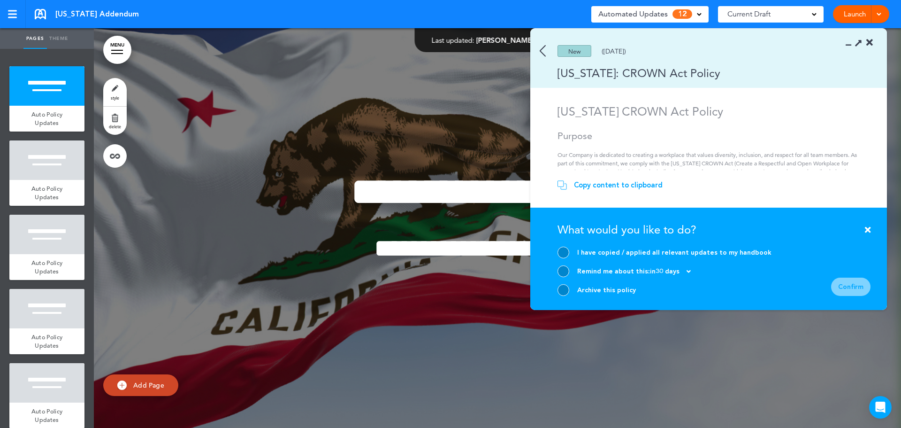
click at [566, 289] on div at bounding box center [564, 290] width 12 height 12
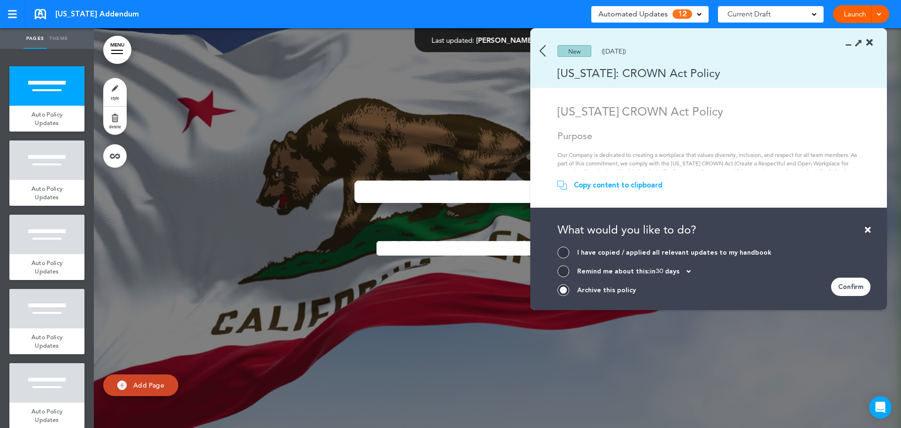
click at [854, 286] on div "Confirm" at bounding box center [850, 286] width 39 height 18
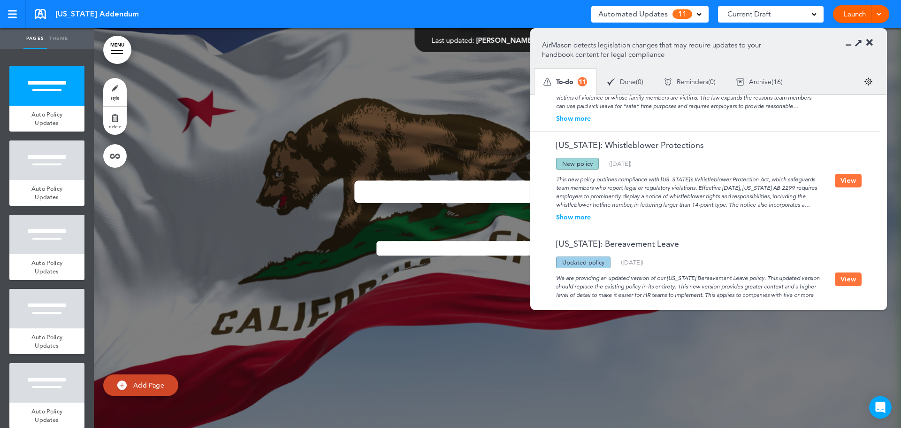
scroll to position [814, 0]
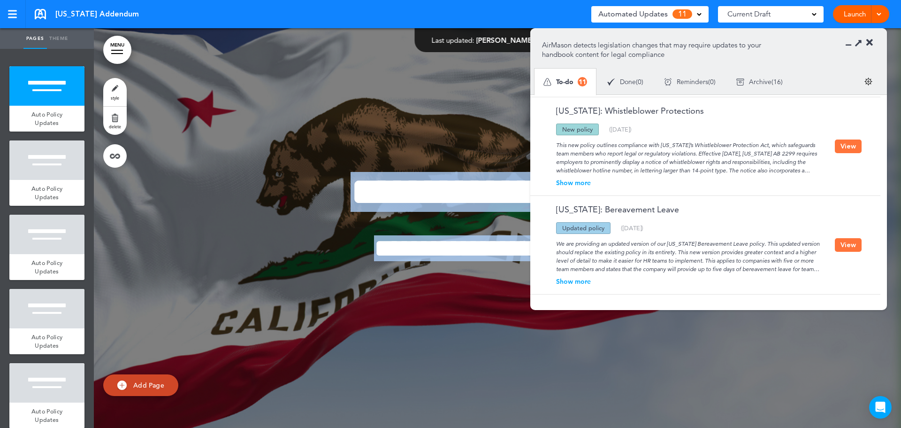
drag, startPoint x: 357, startPoint y: 342, endPoint x: 421, endPoint y: 298, distance: 77.5
click at [413, 297] on div "**********" at bounding box center [497, 227] width 807 height 399
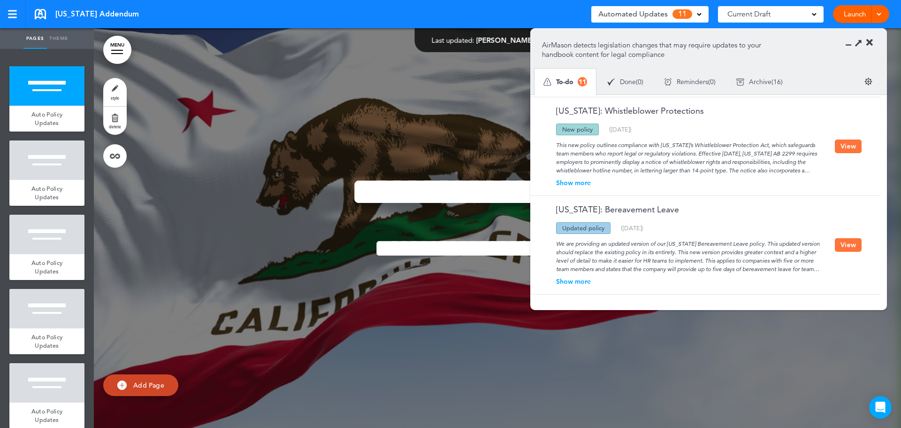
drag, startPoint x: 881, startPoint y: 286, endPoint x: 880, endPoint y: 233, distance: 53.1
click at [880, 233] on div "[US_STATE]: Payment of Final Wages Updated policy New policy Deleted policy ( […" at bounding box center [708, 196] width 357 height 205
drag, startPoint x: 881, startPoint y: 277, endPoint x: 883, endPoint y: 230, distance: 47.0
click at [883, 230] on div "[US_STATE]: Payment of Final Wages Updated policy New policy Deleted policy ( […" at bounding box center [708, 196] width 357 height 205
click at [869, 41] on icon at bounding box center [870, 42] width 7 height 9
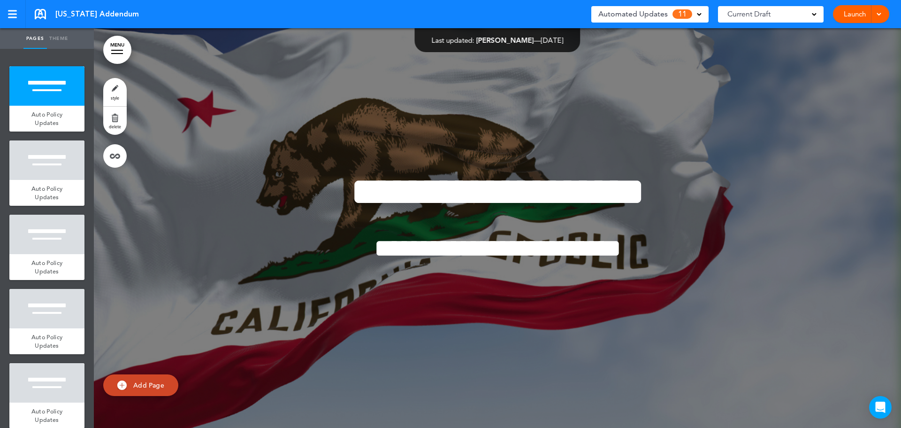
click at [678, 88] on div at bounding box center [497, 227] width 807 height 399
click at [813, 65] on div at bounding box center [497, 227] width 807 height 399
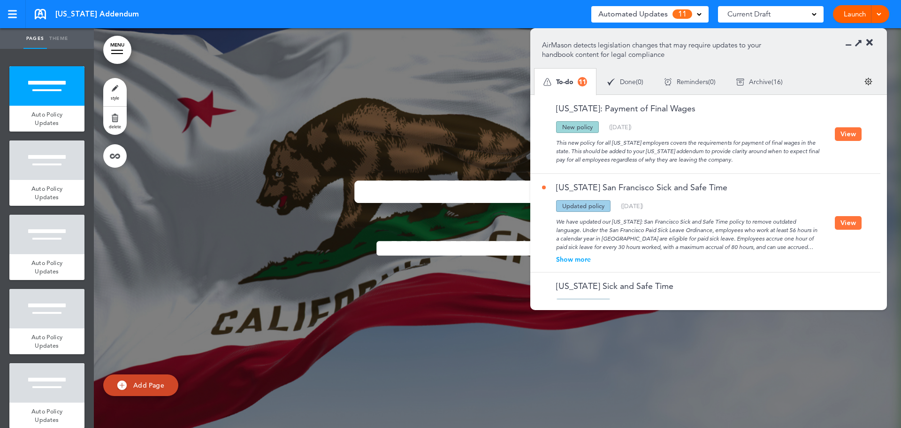
click at [880, 15] on span at bounding box center [879, 13] width 6 height 6
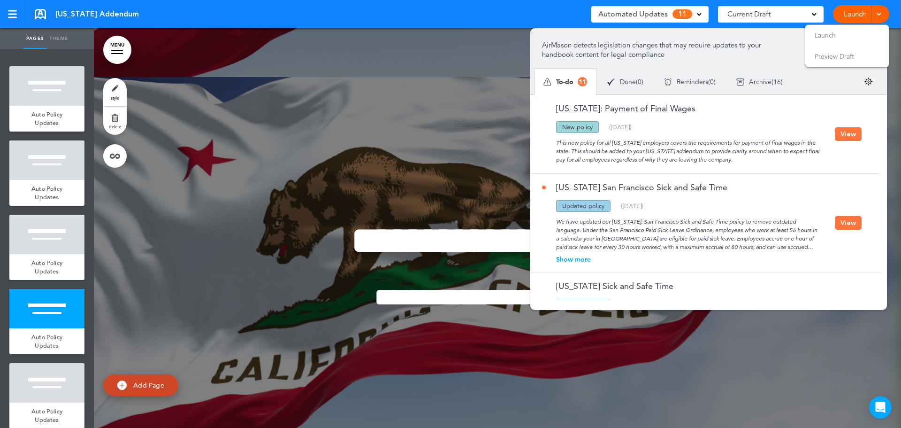
click at [283, 15] on div "California Addendum Saved! Automated Updates 11 Auto policy updates AirMason de…" at bounding box center [450, 14] width 901 height 28
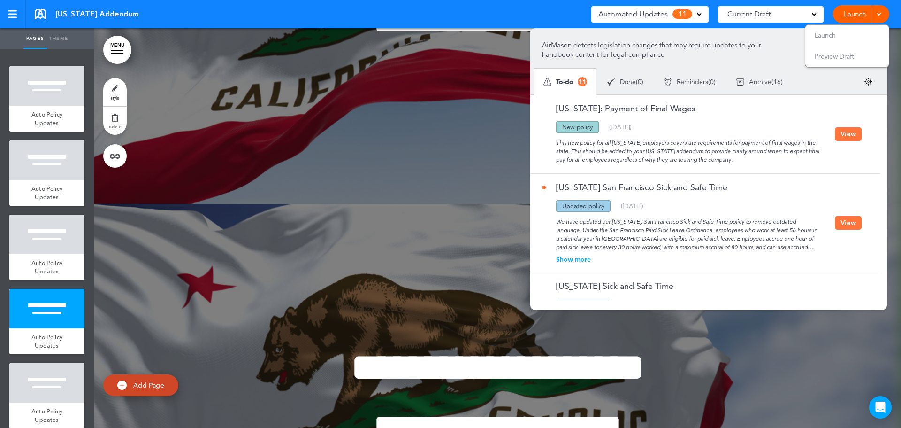
scroll to position [1361, 0]
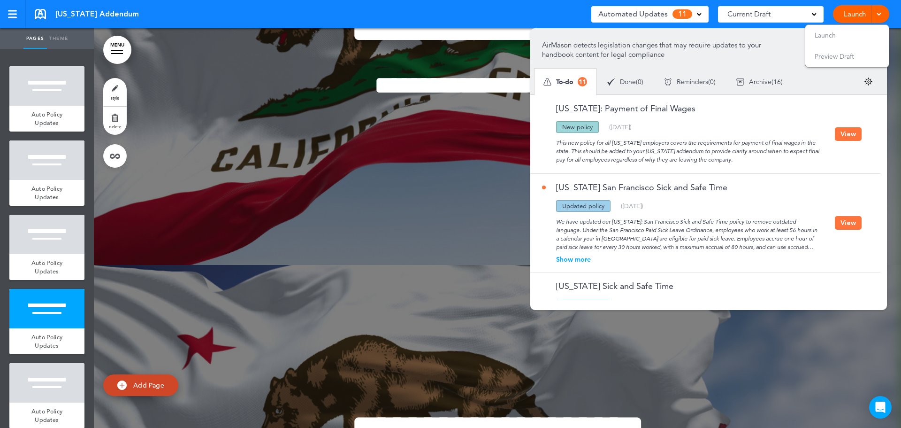
click at [8, 15] on link at bounding box center [13, 14] width 26 height 28
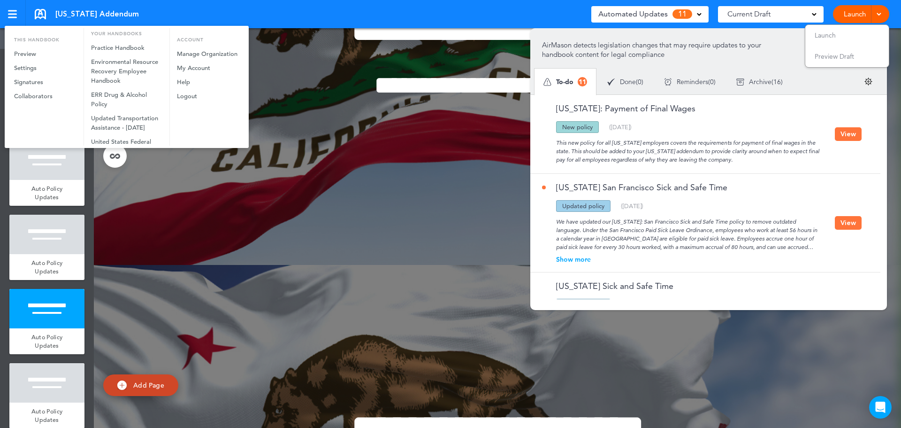
scroll to position [0, 0]
click at [197, 69] on link "My Account" at bounding box center [208, 68] width 76 height 14
